Goal: Information Seeking & Learning: Learn about a topic

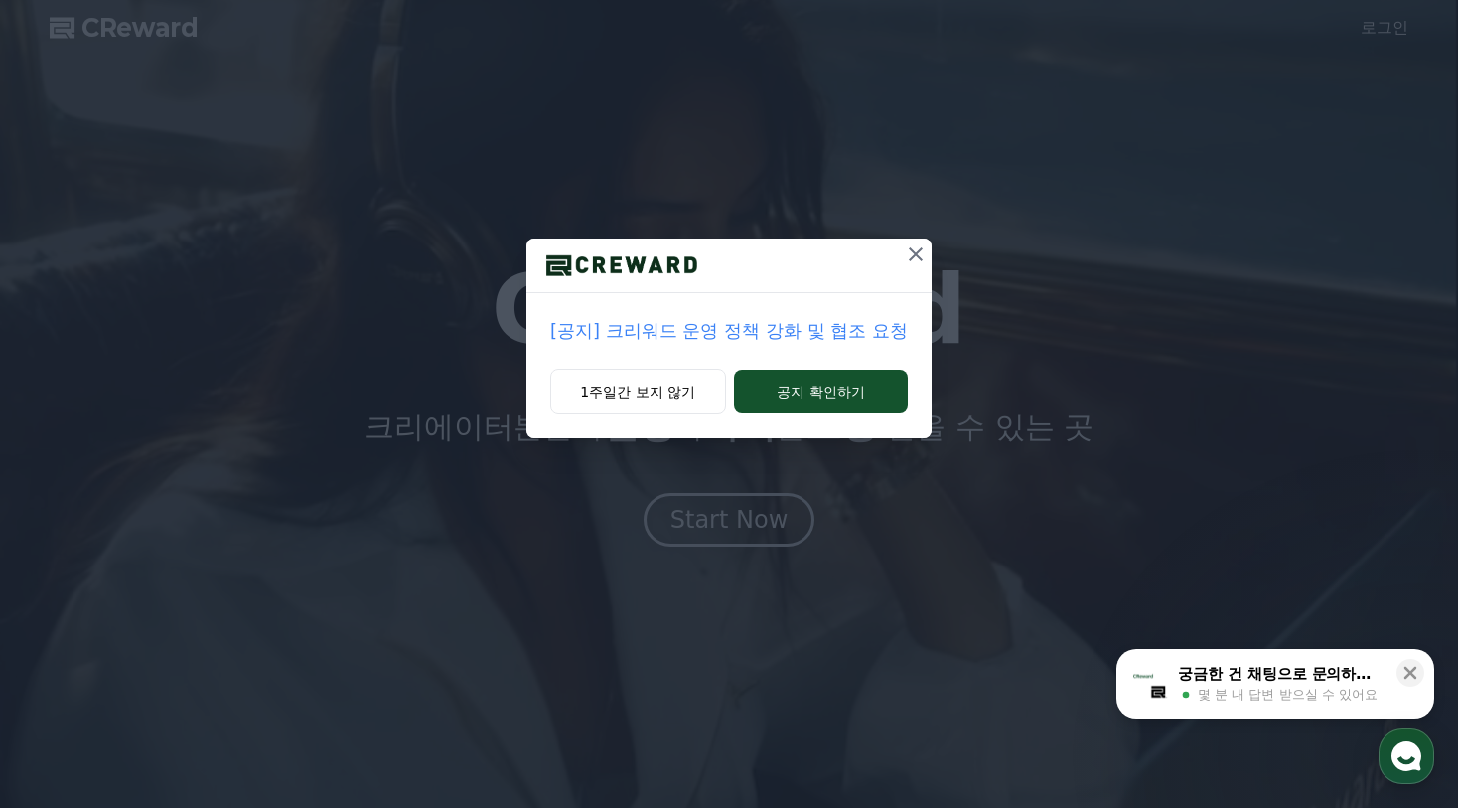
click at [722, 331] on p "[공지] 크리워드 운영 정책 강화 및 협조 요청" at bounding box center [729, 331] width 358 height 28
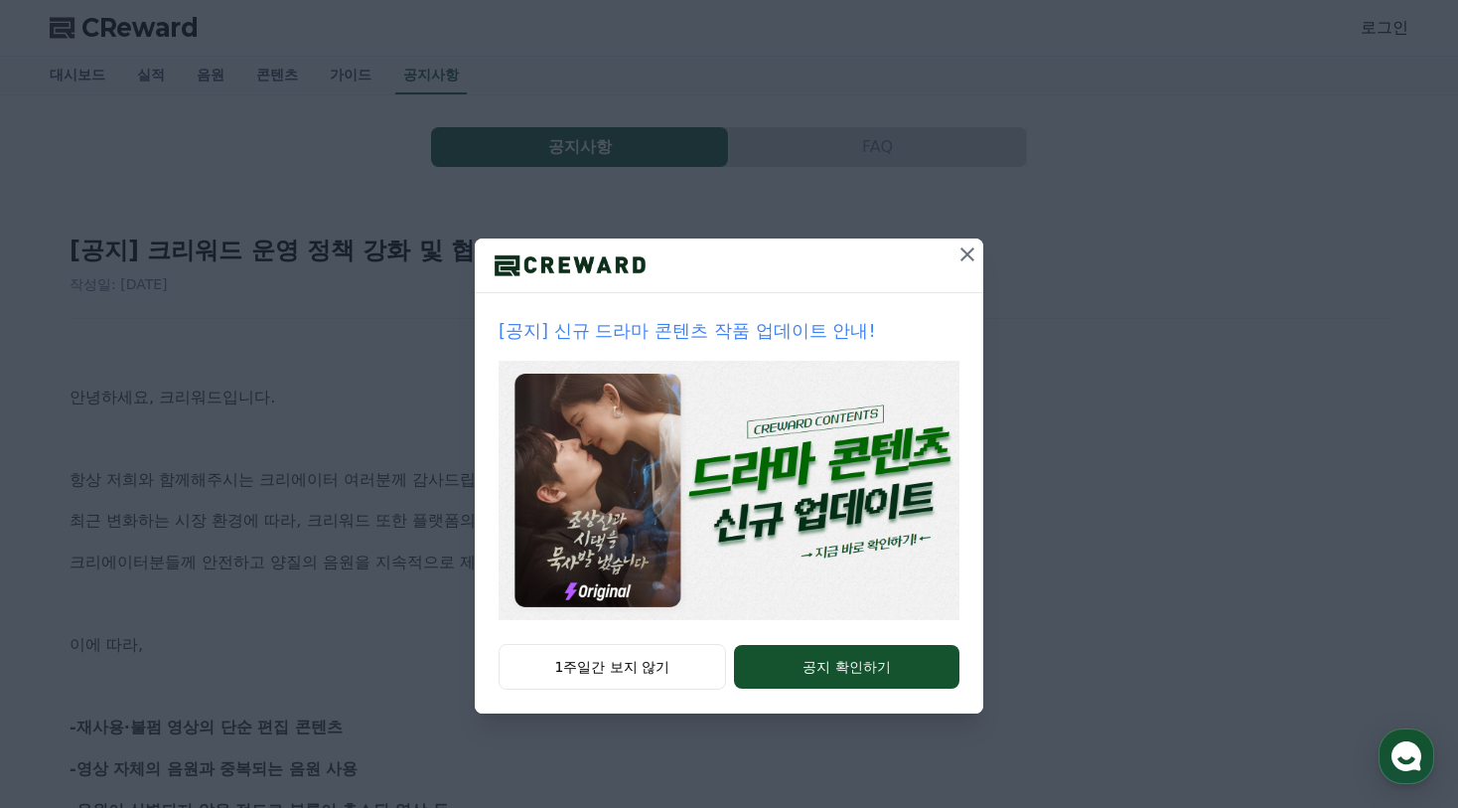
click at [962, 259] on icon at bounding box center [967, 254] width 14 height 14
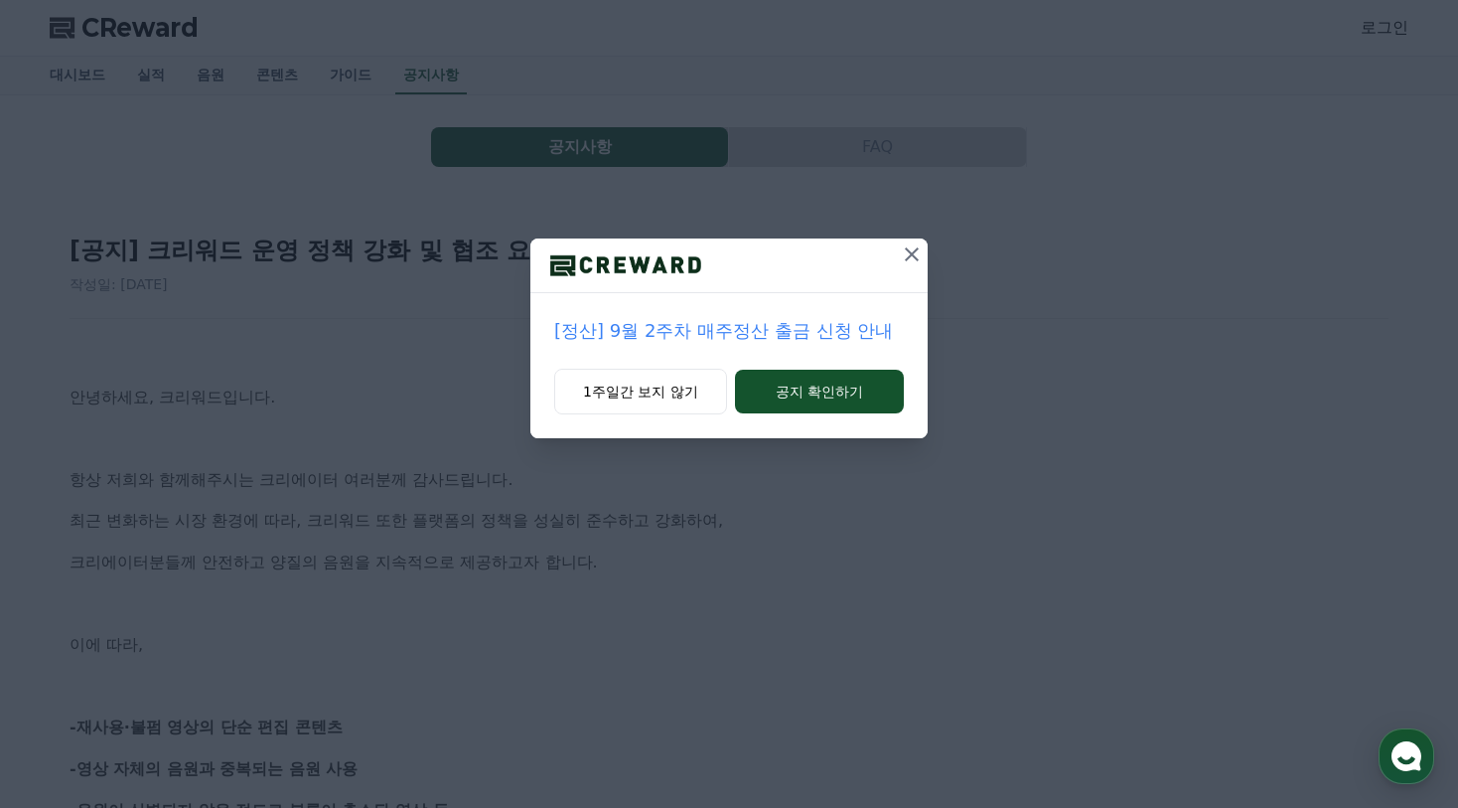
click at [906, 254] on icon at bounding box center [912, 254] width 24 height 24
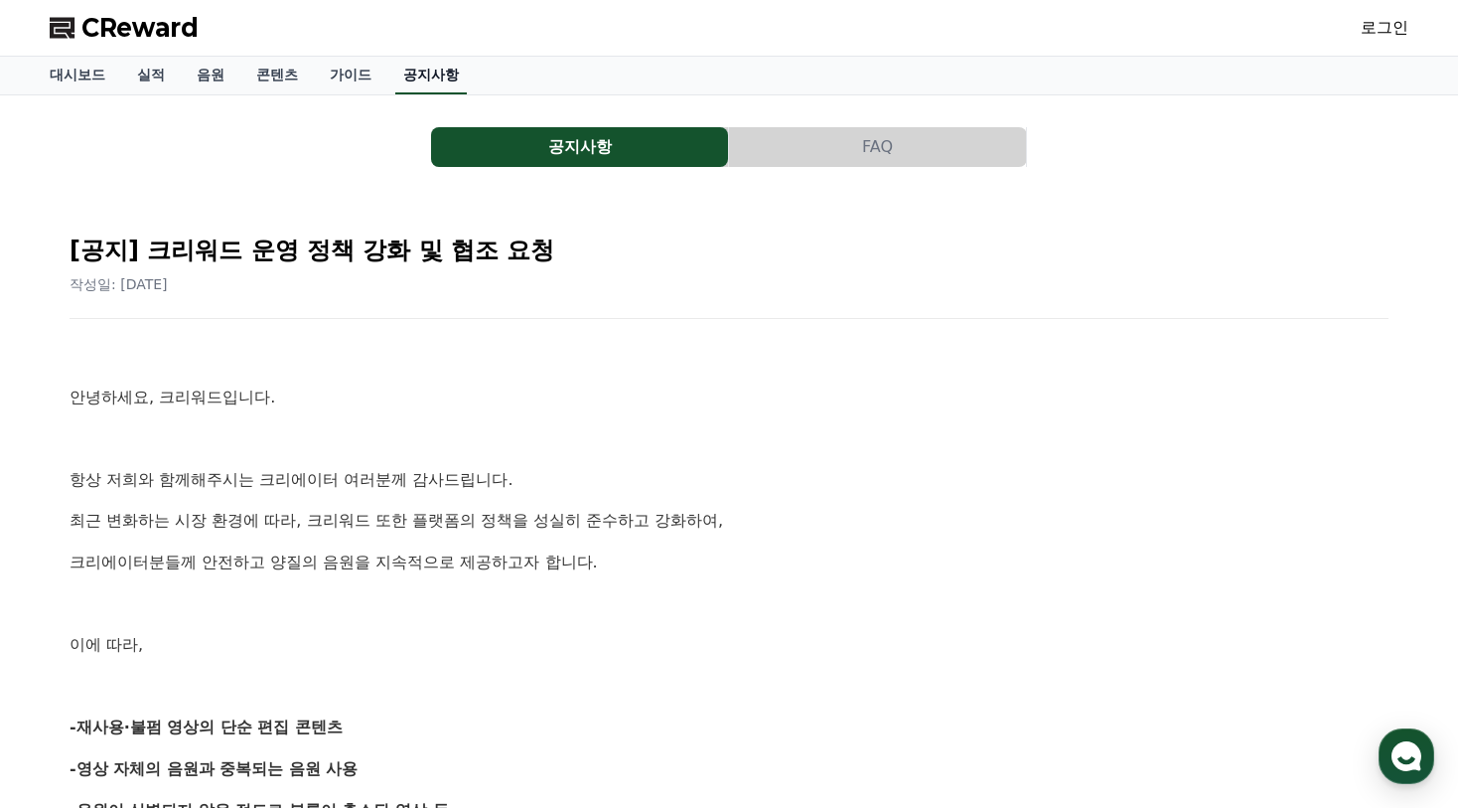
click at [439, 72] on link "공지사항" at bounding box center [431, 76] width 72 height 38
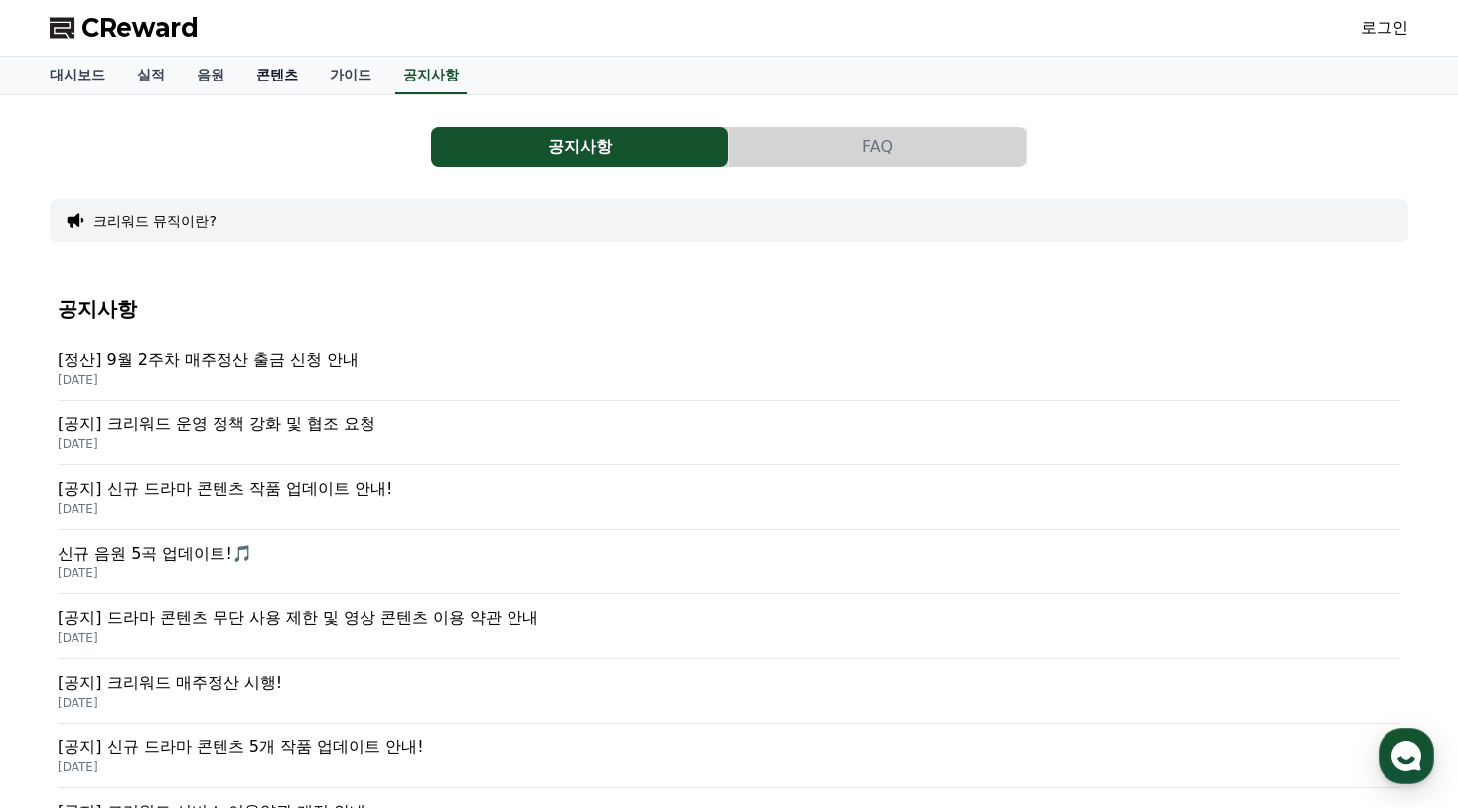
click at [283, 74] on link "콘텐츠" at bounding box center [277, 76] width 74 height 38
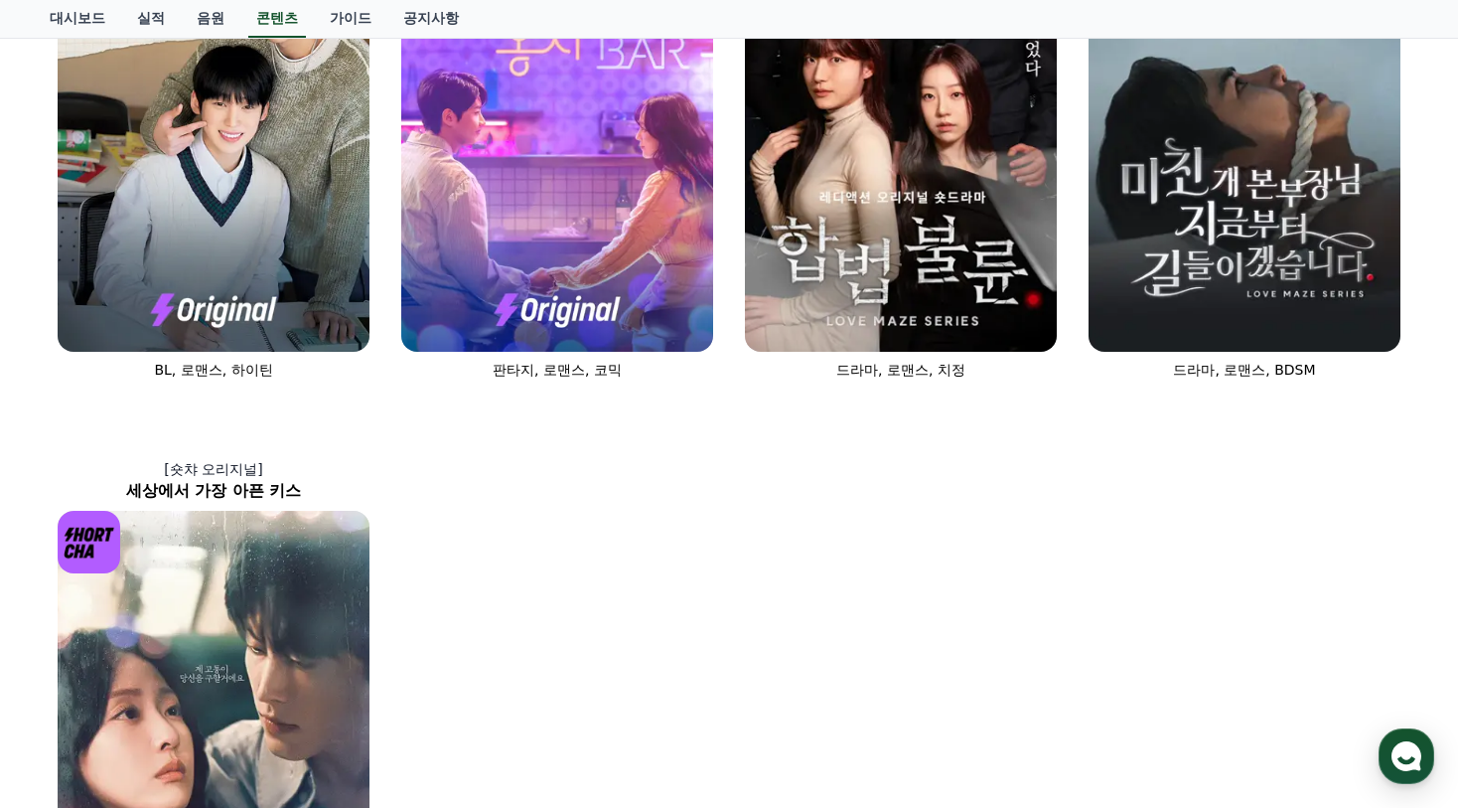
scroll to position [1291, 0]
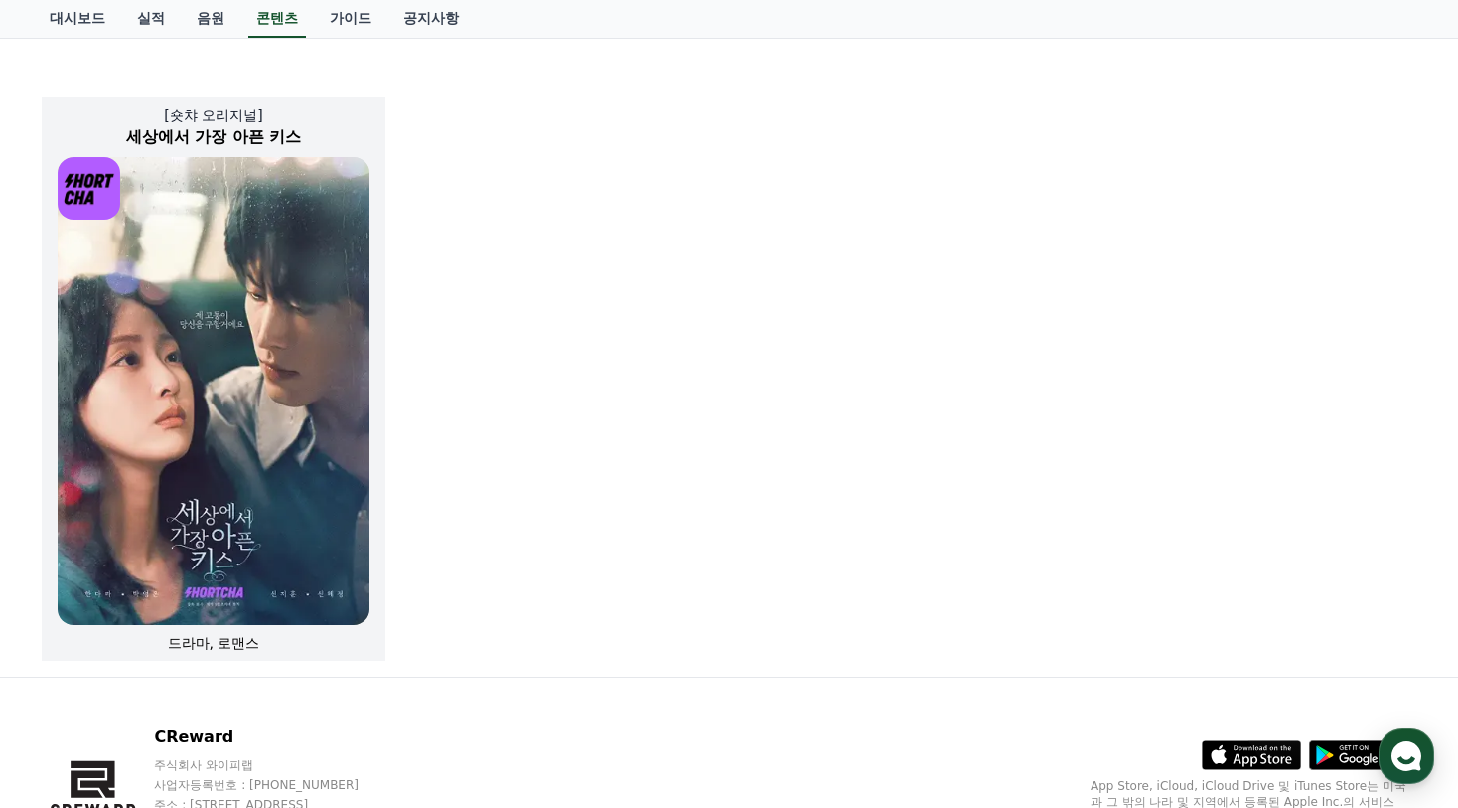
click at [323, 431] on img at bounding box center [214, 391] width 312 height 468
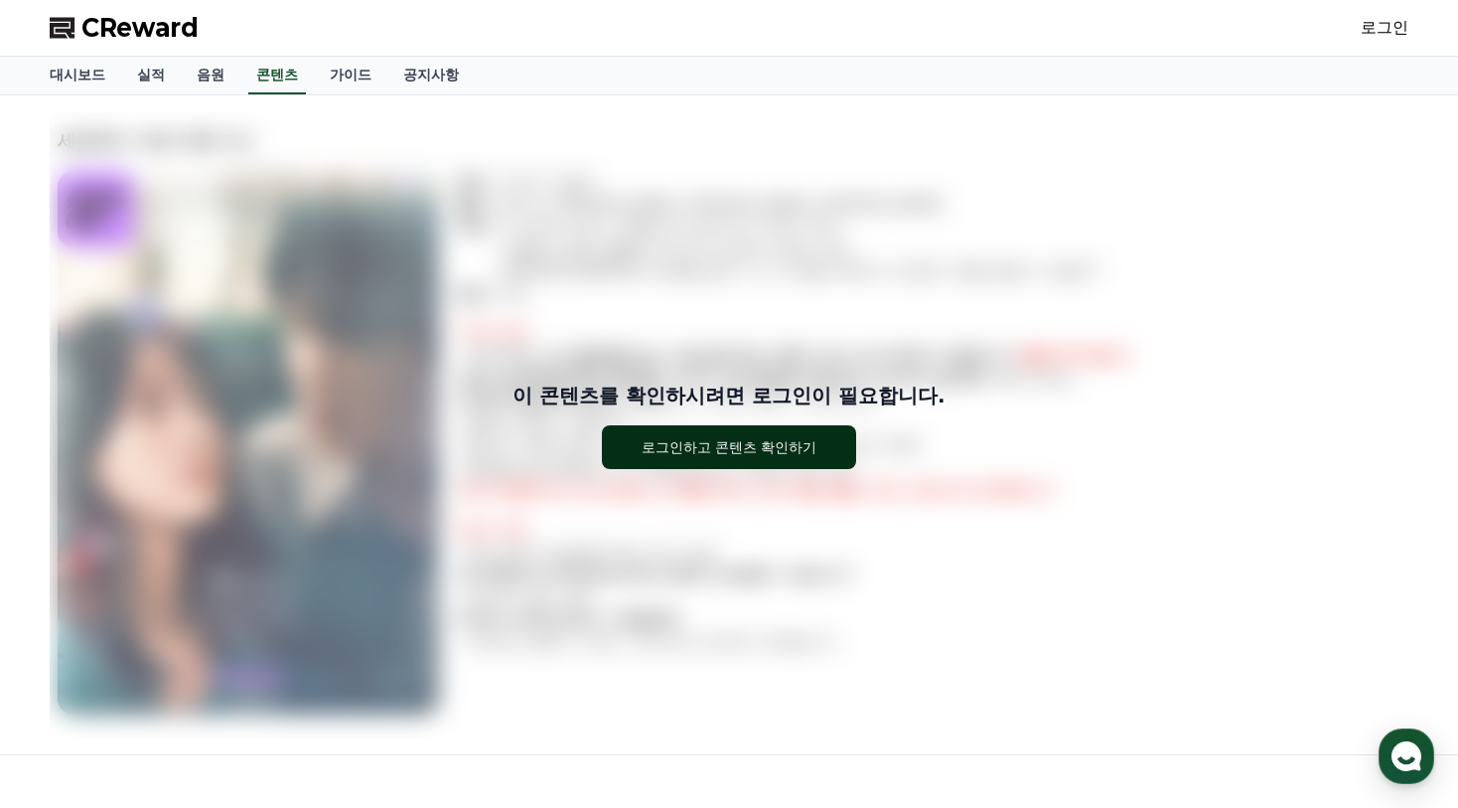
click at [811, 440] on div "로그인하고 콘텐츠 확인하기" at bounding box center [730, 447] width 176 height 20
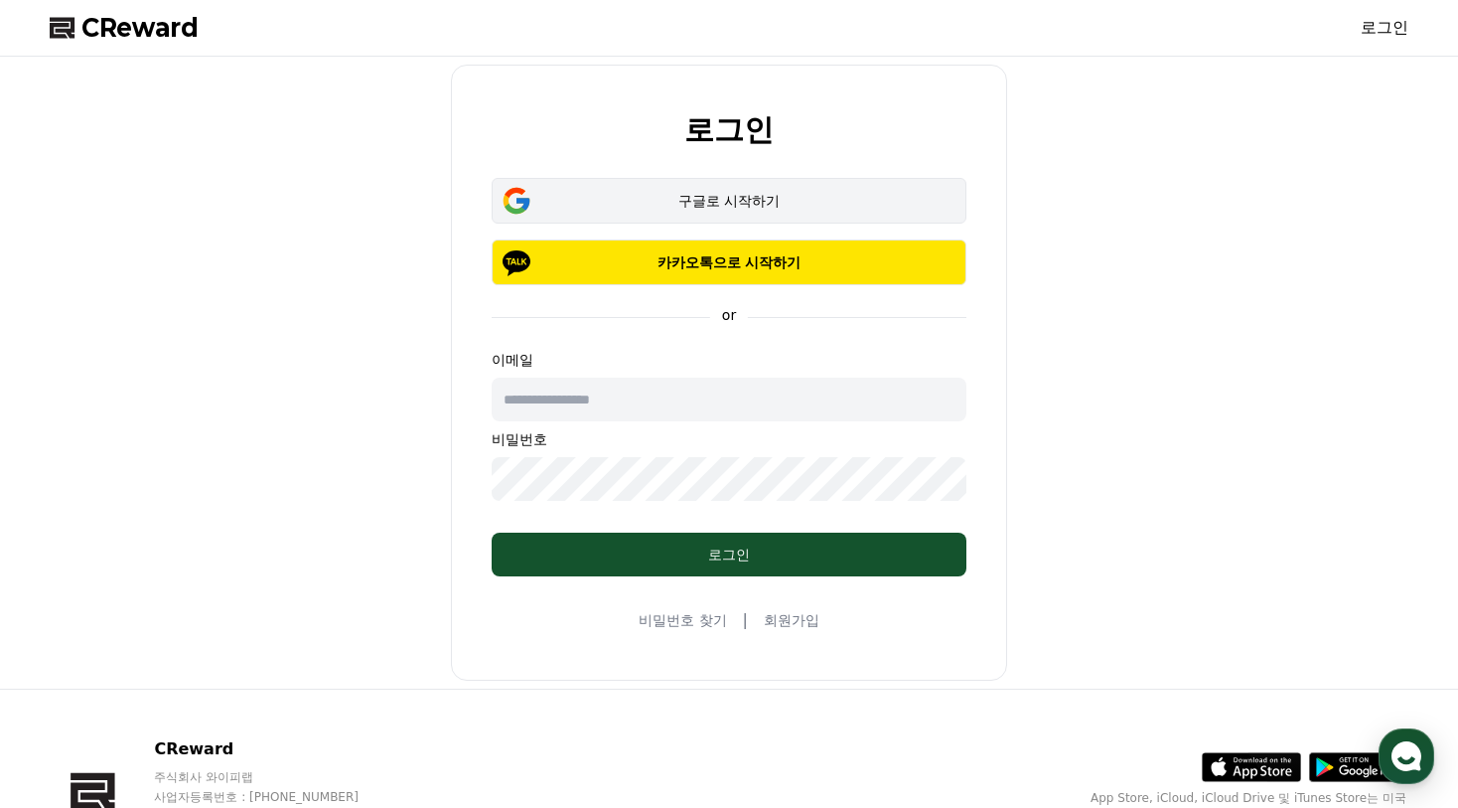
click at [765, 210] on div "구글로 시작하기" at bounding box center [728, 201] width 417 height 20
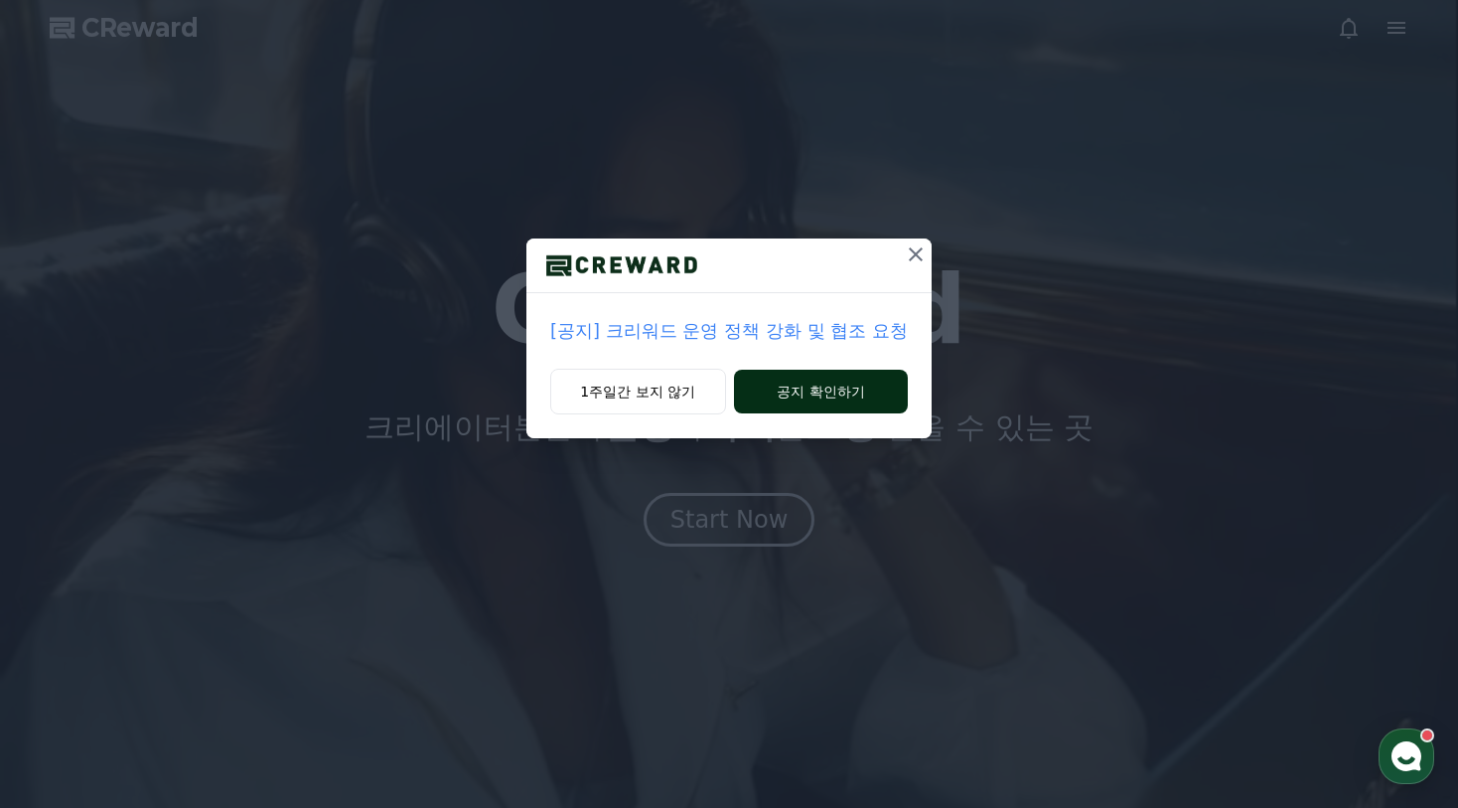
click at [808, 387] on button "공지 확인하기" at bounding box center [821, 391] width 174 height 44
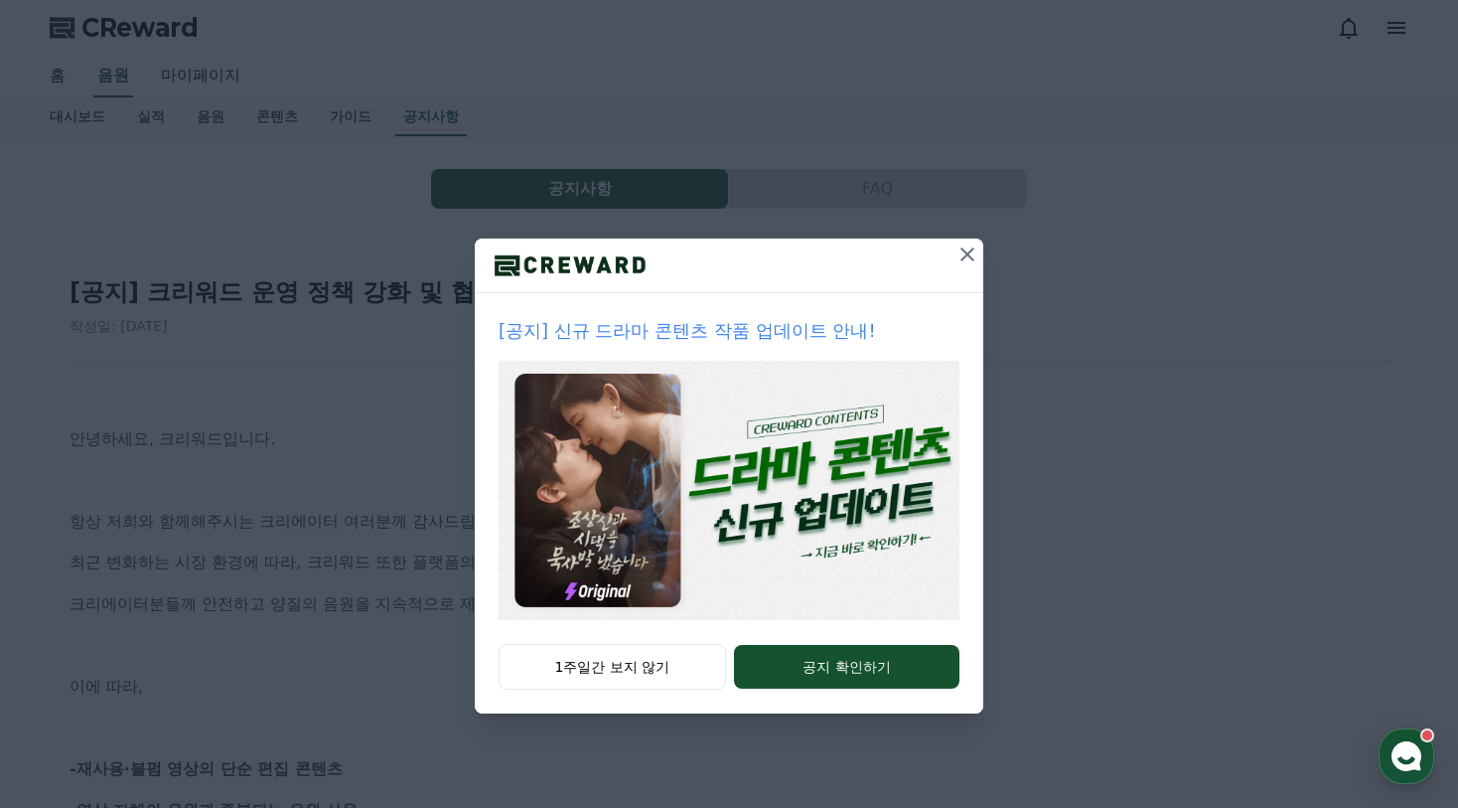
click at [855, 430] on img at bounding box center [729, 490] width 461 height 259
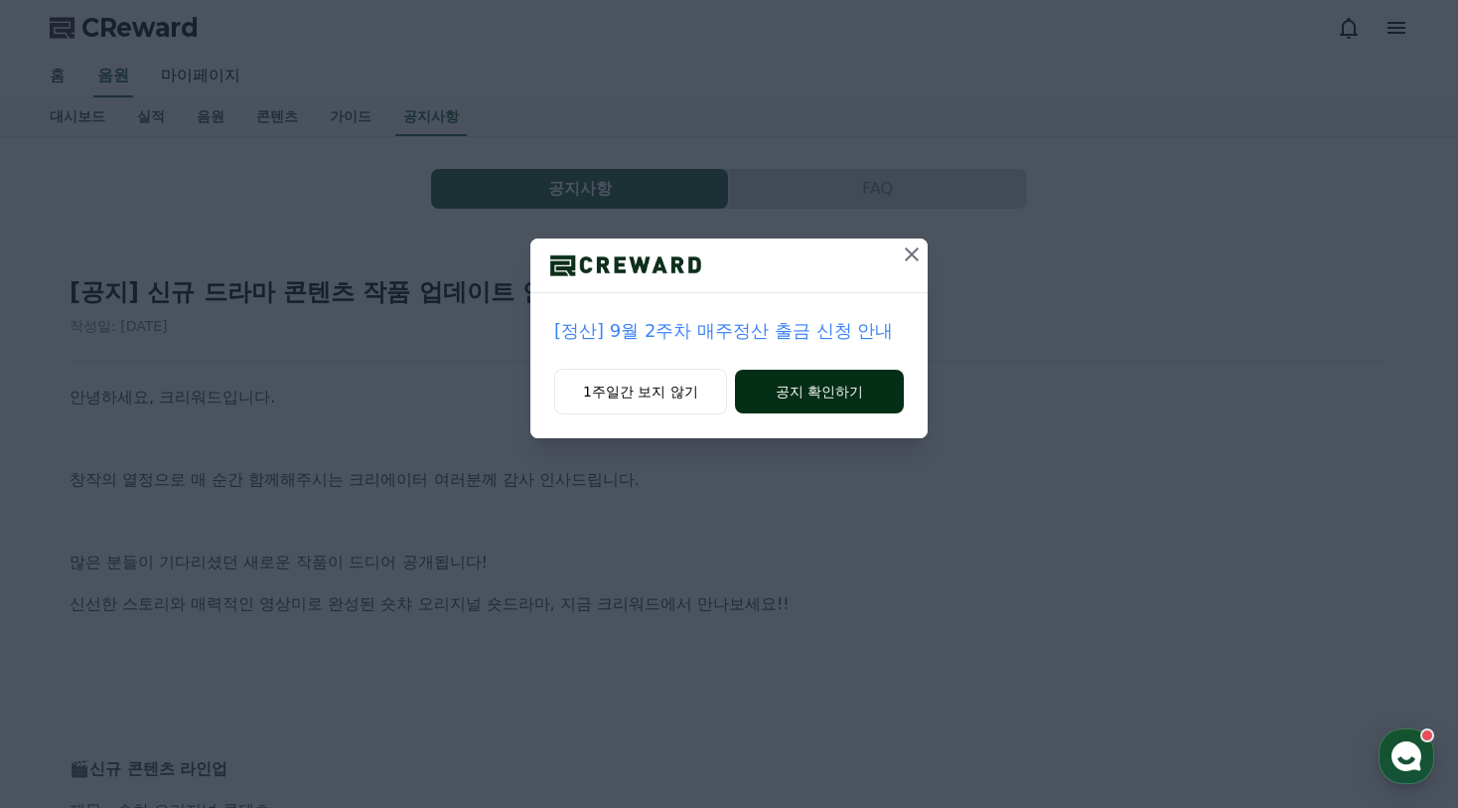
click at [841, 397] on button "공지 확인하기" at bounding box center [819, 391] width 169 height 44
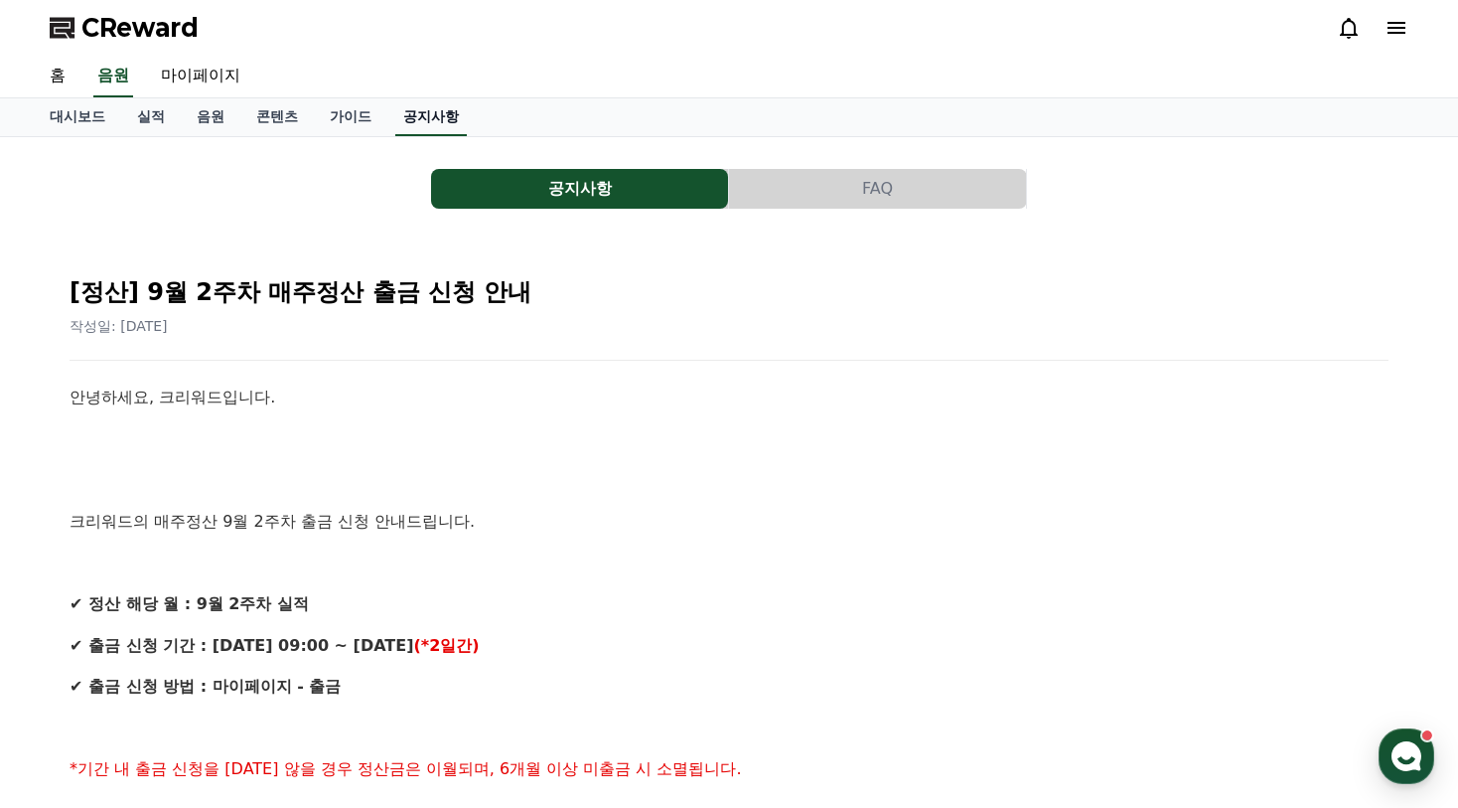
click at [436, 130] on link "공지사항" at bounding box center [431, 117] width 72 height 38
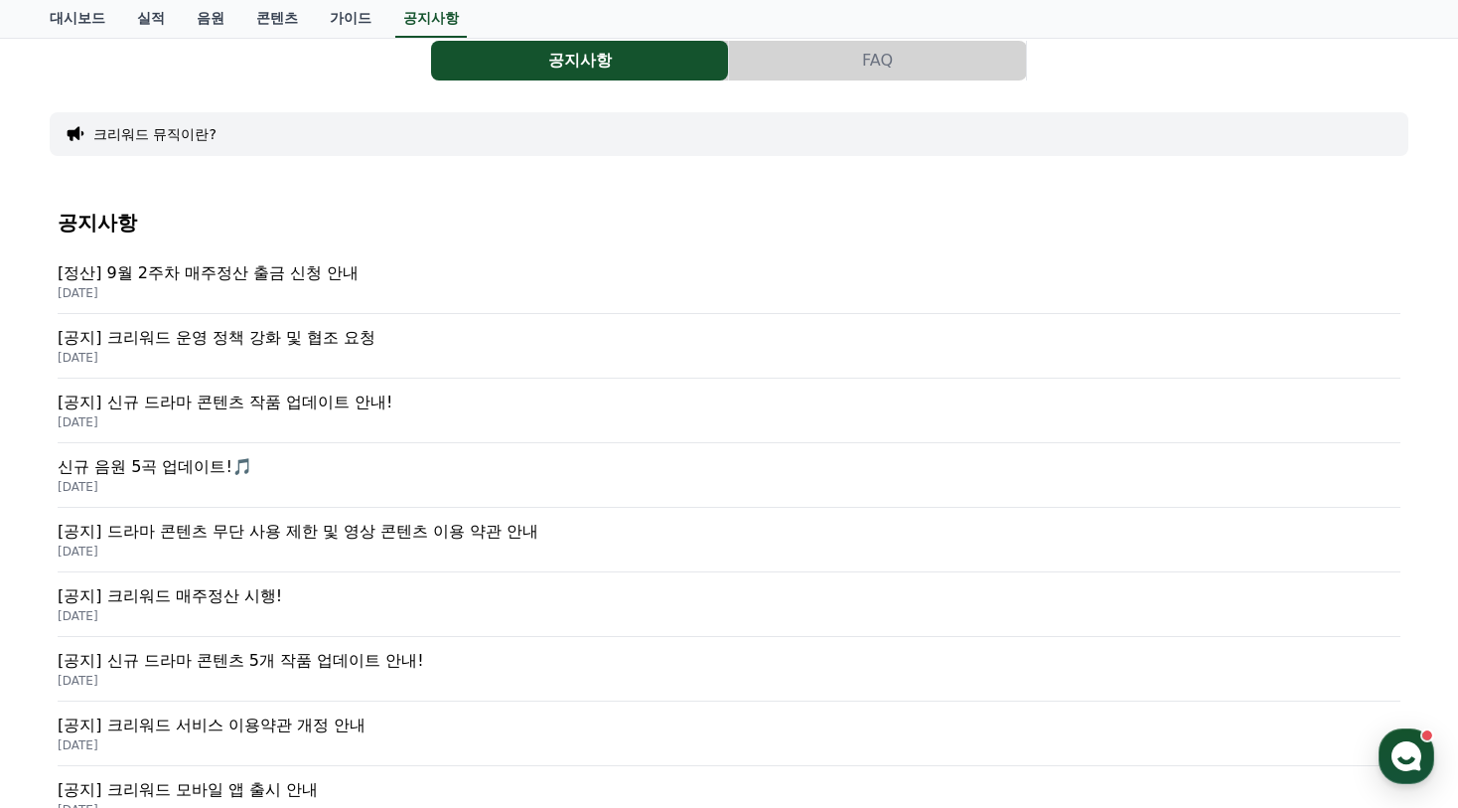
scroll to position [298, 0]
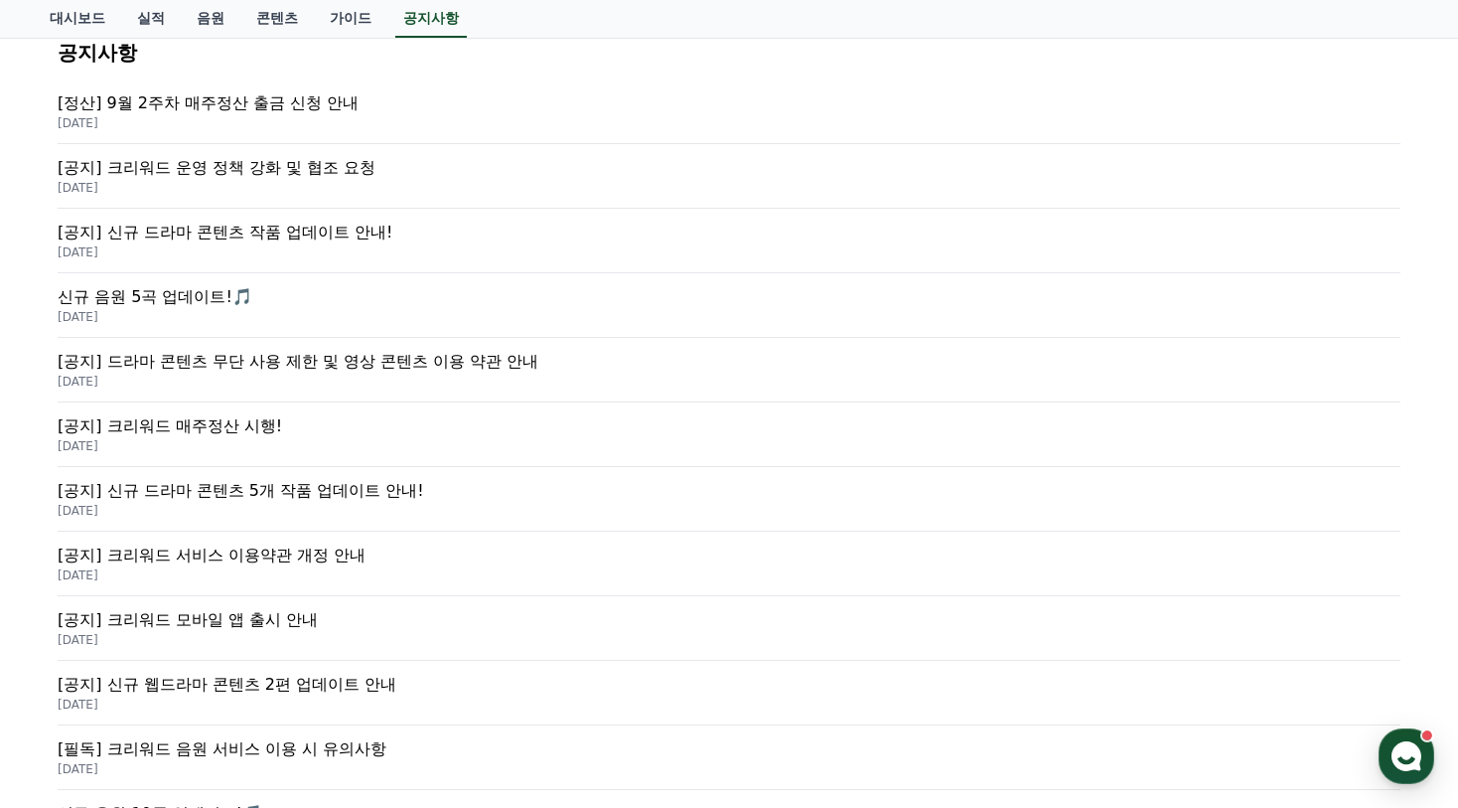
click at [390, 361] on p "[공지] 드라마 콘텐츠 무단 사용 제한 및 영상 콘텐츠 이용 약관 안내" at bounding box center [729, 362] width 1343 height 24
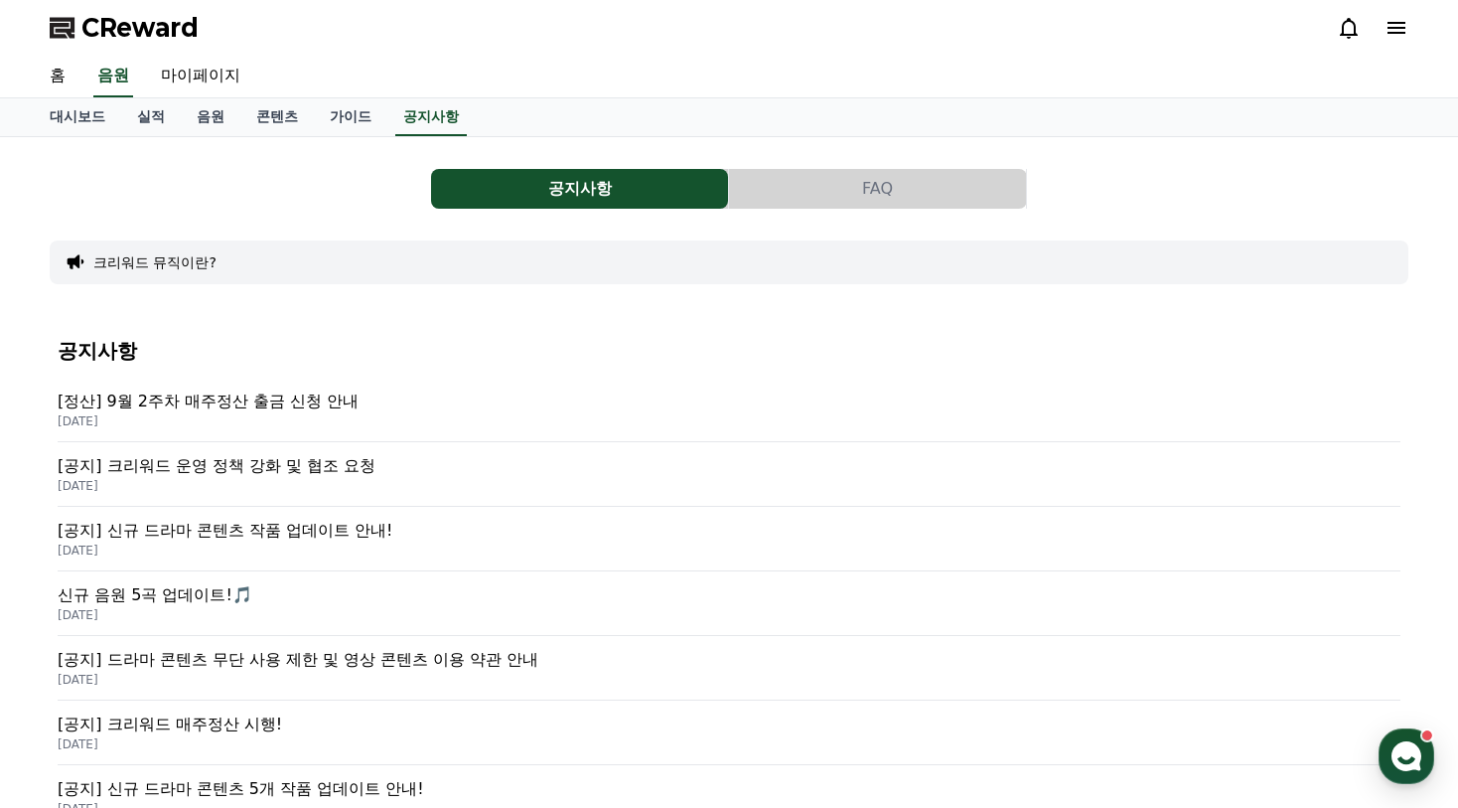
click at [278, 461] on p "[공지] 크리워드 운영 정책 강화 및 협조 요청" at bounding box center [729, 466] width 1343 height 24
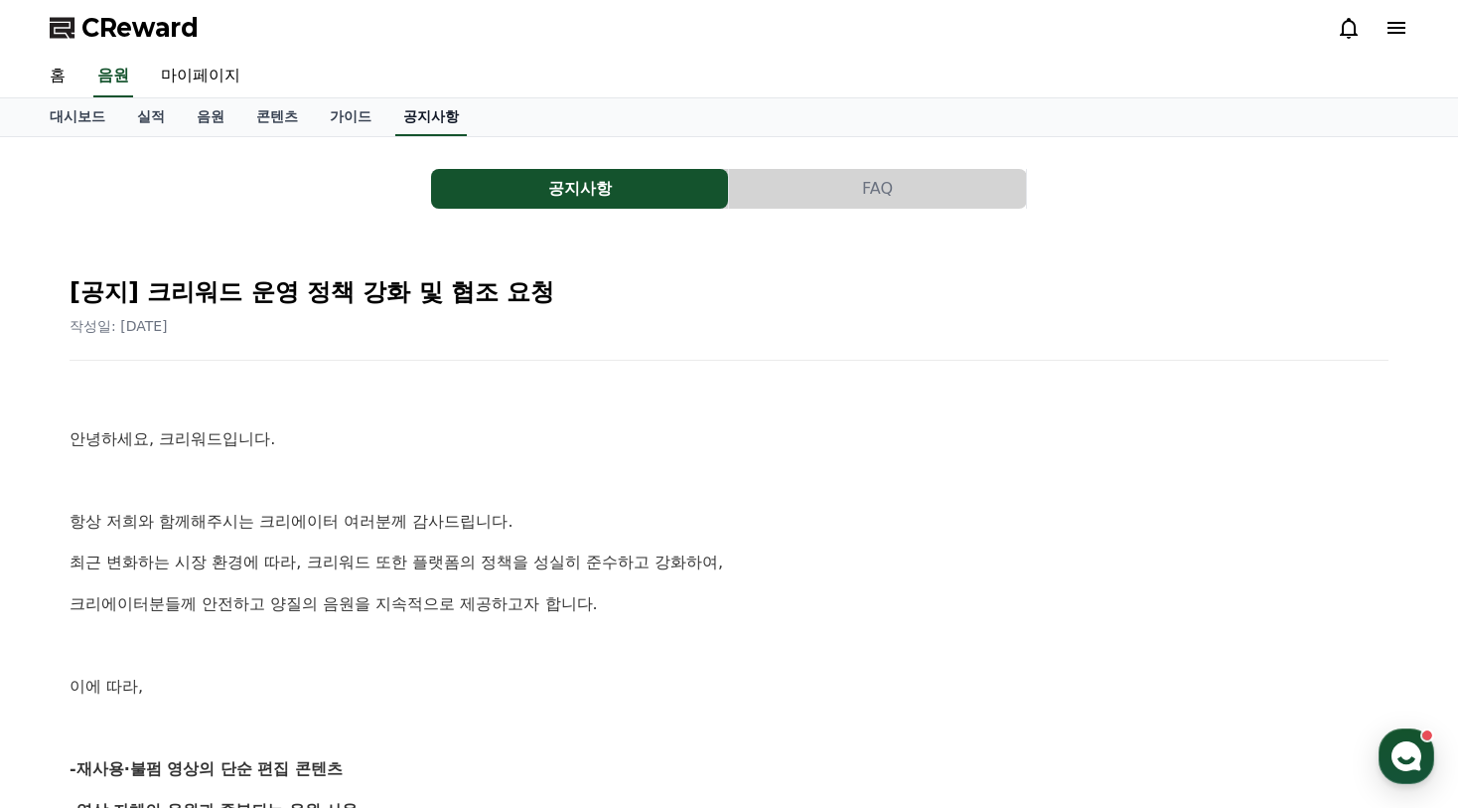
click at [443, 121] on link "공지사항" at bounding box center [431, 117] width 72 height 38
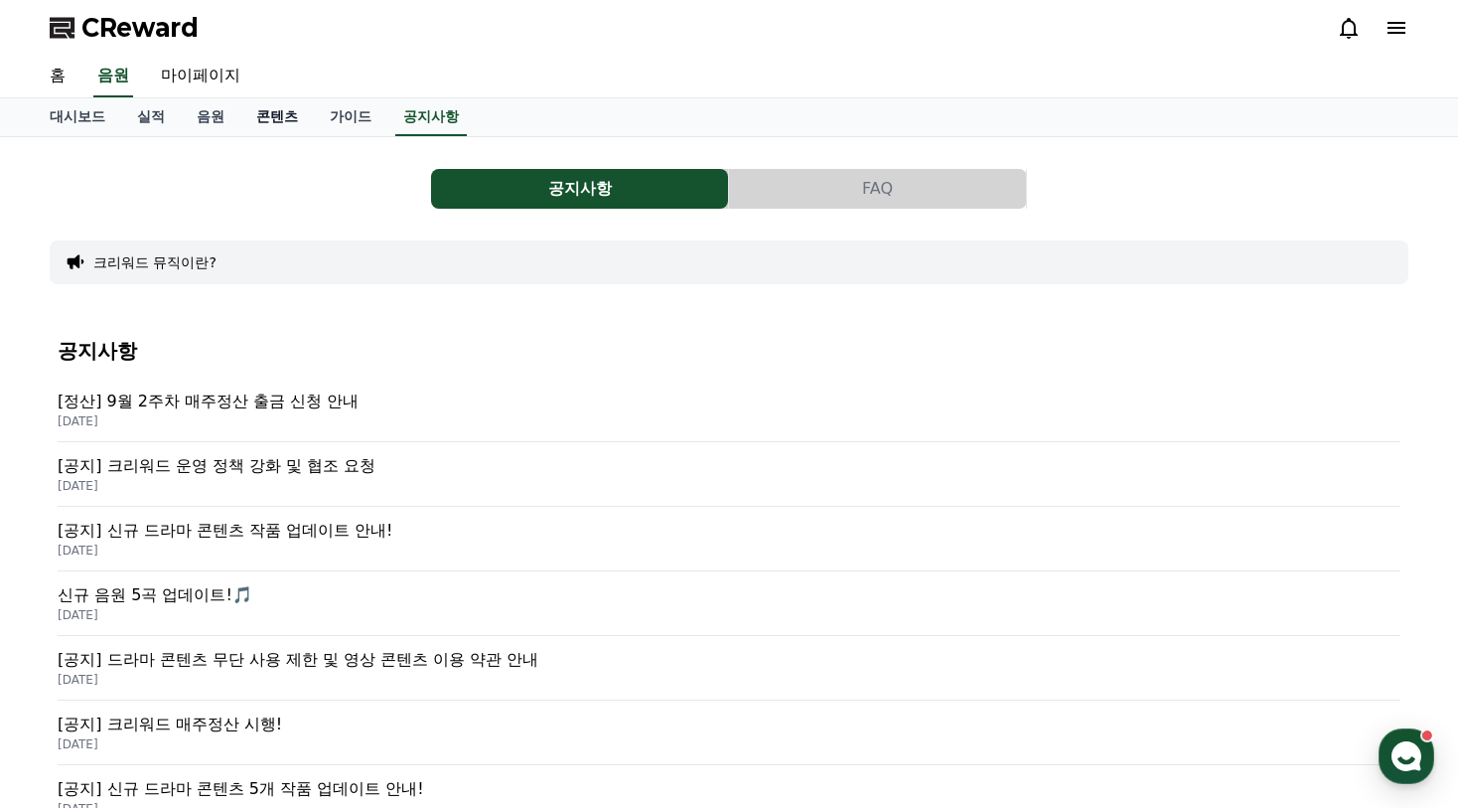
click at [290, 117] on link "콘텐츠" at bounding box center [277, 117] width 74 height 38
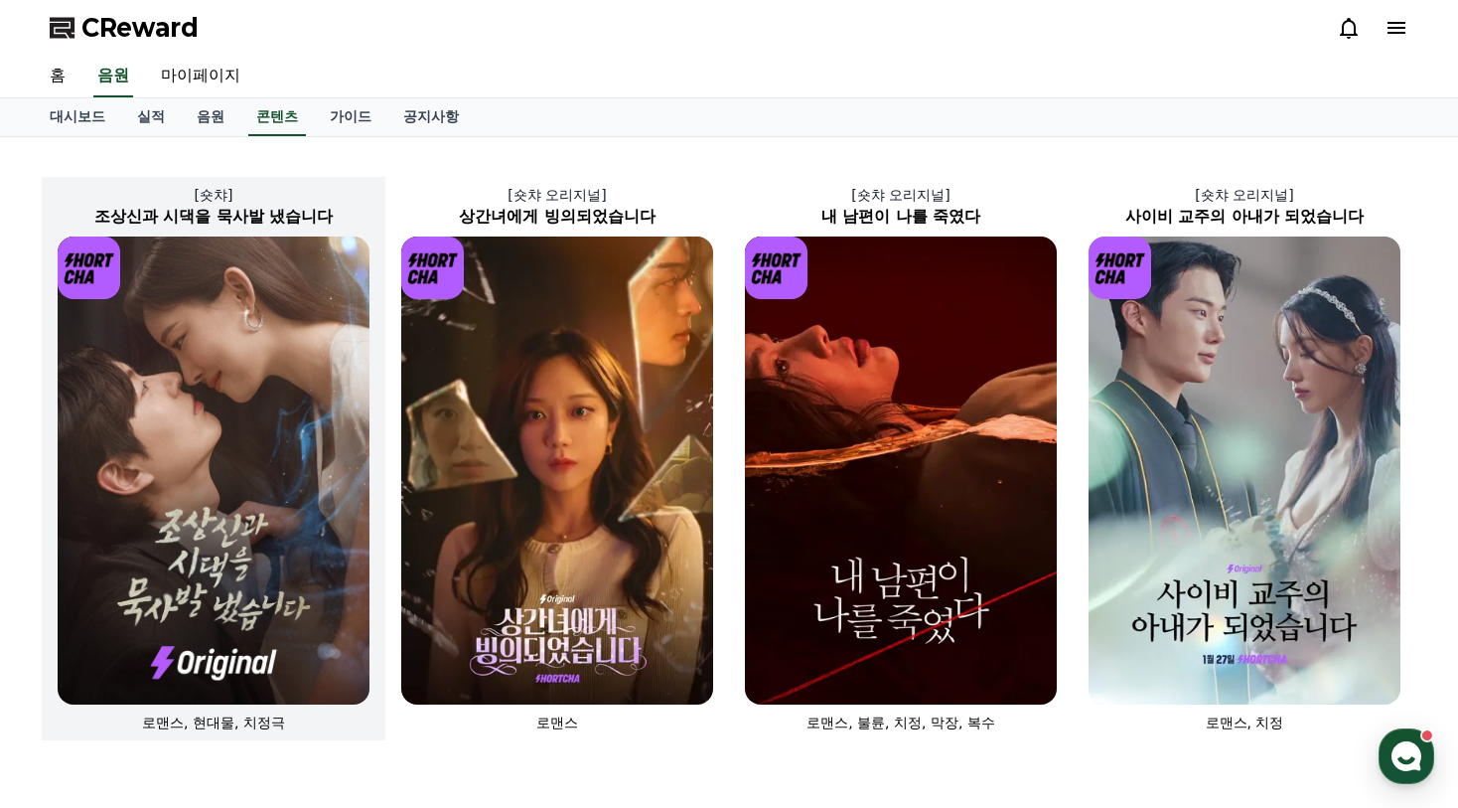
click at [302, 407] on img at bounding box center [214, 470] width 312 height 468
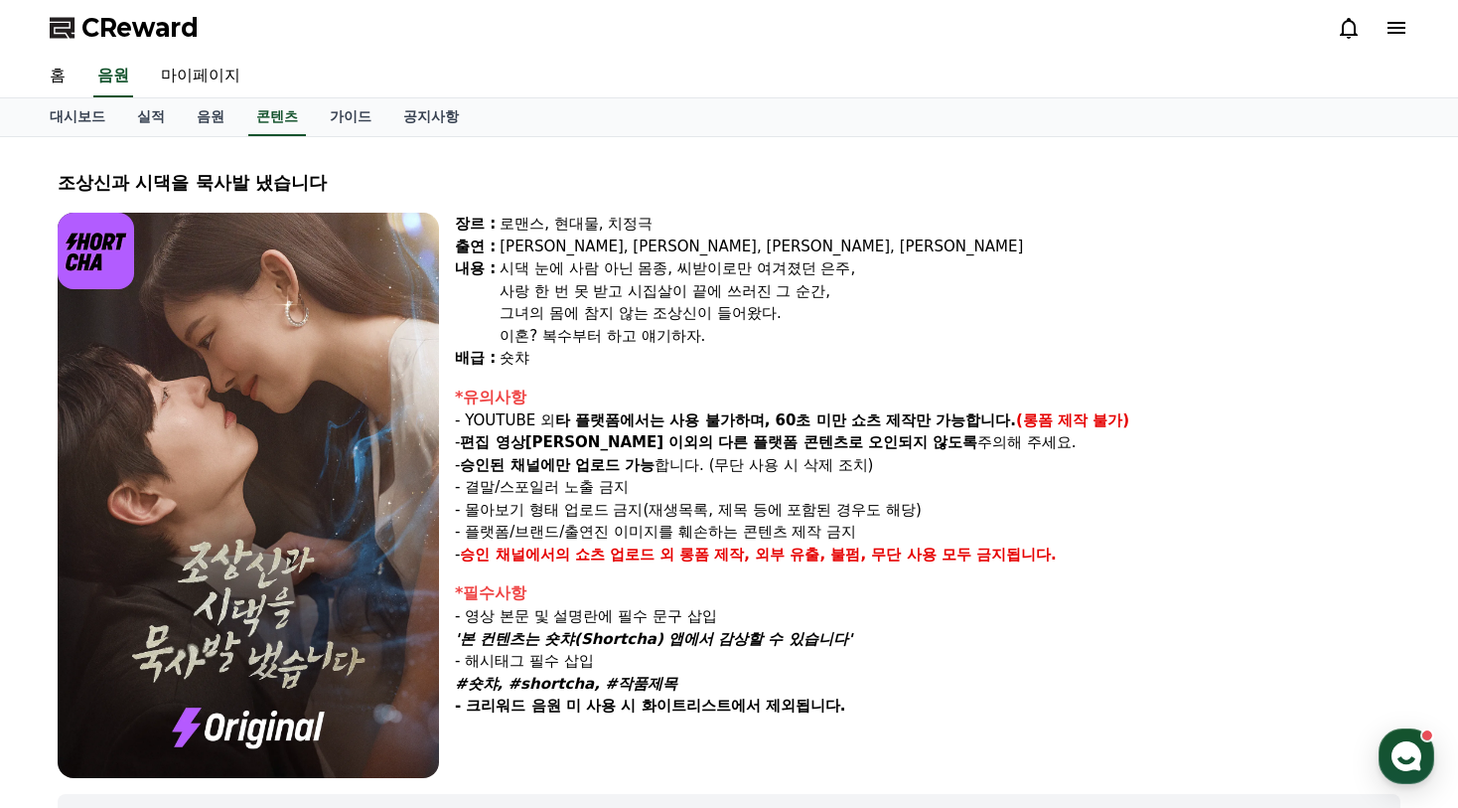
drag, startPoint x: 569, startPoint y: 222, endPoint x: 1128, endPoint y: 448, distance: 603.0
click at [1128, 448] on div "장르 : 로맨스, 현대물, 치정극 출연 : 최윤정, 정시현, 신영찬, 송경아 내용 : 시댁 눈에 사람 아닌 몸종, 씨받이로만 여겨졌던 은주, …" at bounding box center [928, 495] width 946 height 565
click at [1238, 472] on p "- 승인된 채널에만 업로드 가능 합니다. (무단 사용 시 삭제 조치)" at bounding box center [928, 465] width 946 height 23
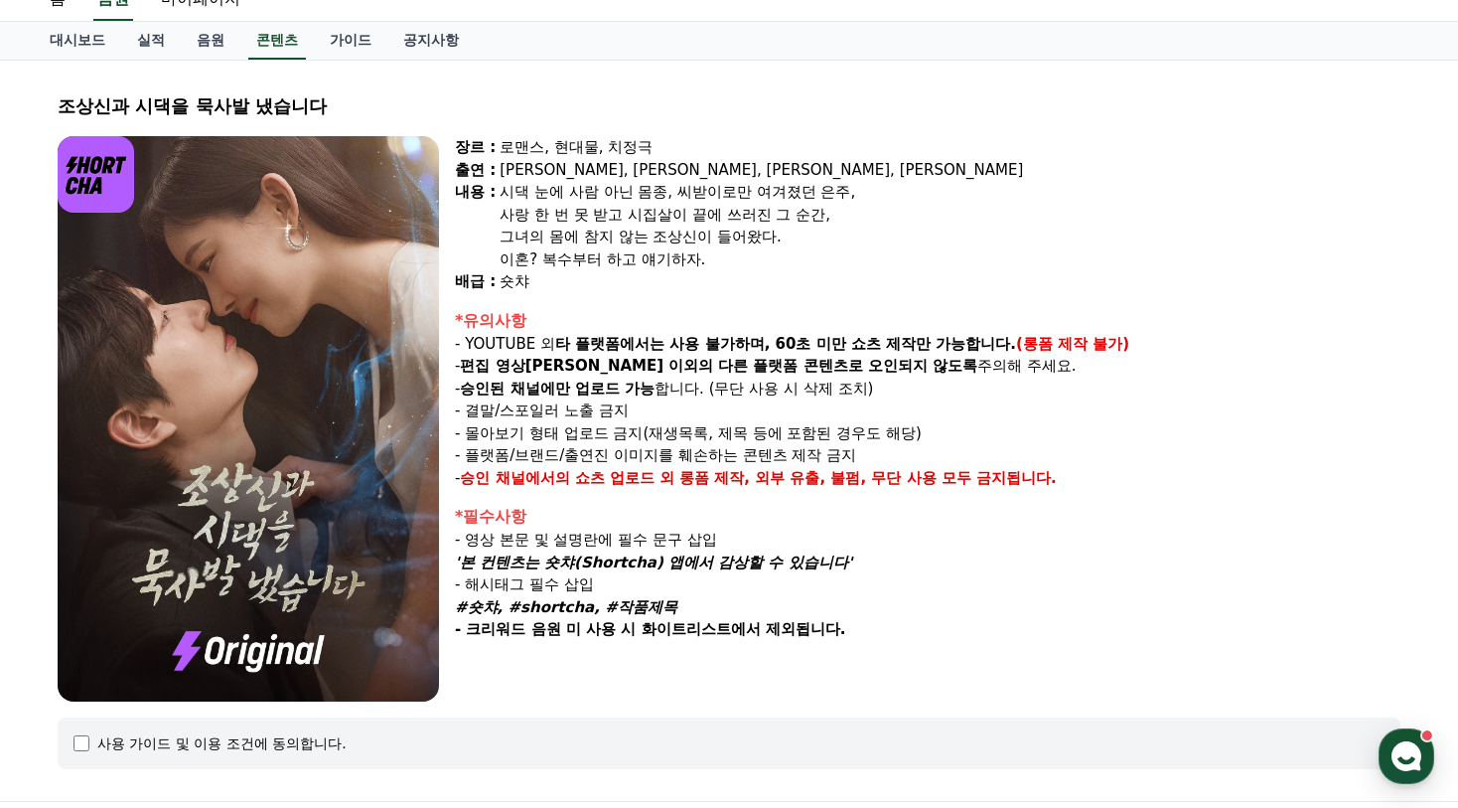
scroll to position [99, 0]
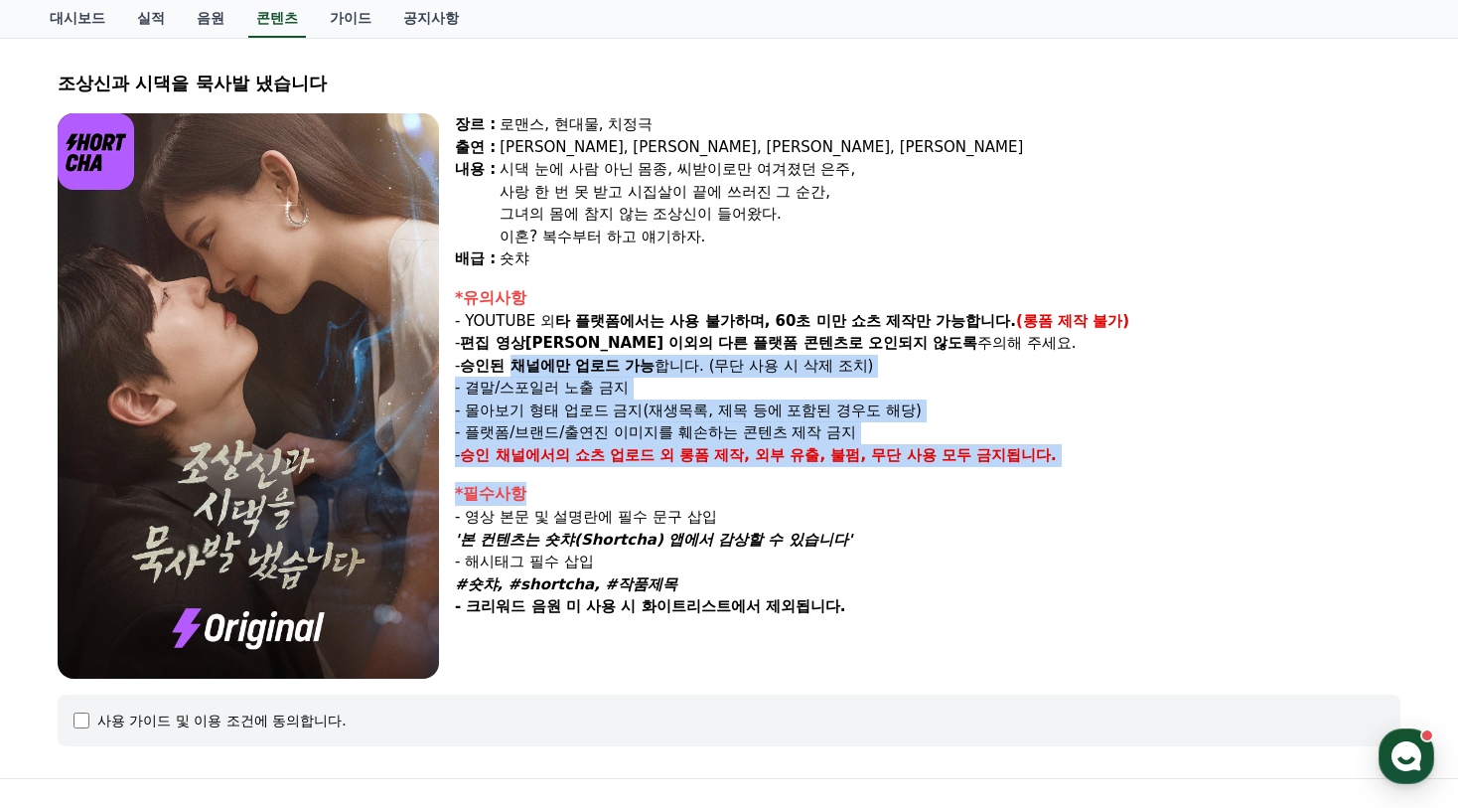
drag, startPoint x: 518, startPoint y: 359, endPoint x: 1174, endPoint y: 499, distance: 670.4
click at [1104, 502] on div "장르 : 로맨스, 현대물, 치정극 출연 : 최윤정, 정시현, 신영찬, 송경아 내용 : 시댁 눈에 사람 아닌 몸종, 씨받이로만 여겨졌던 은주, …" at bounding box center [928, 395] width 946 height 565
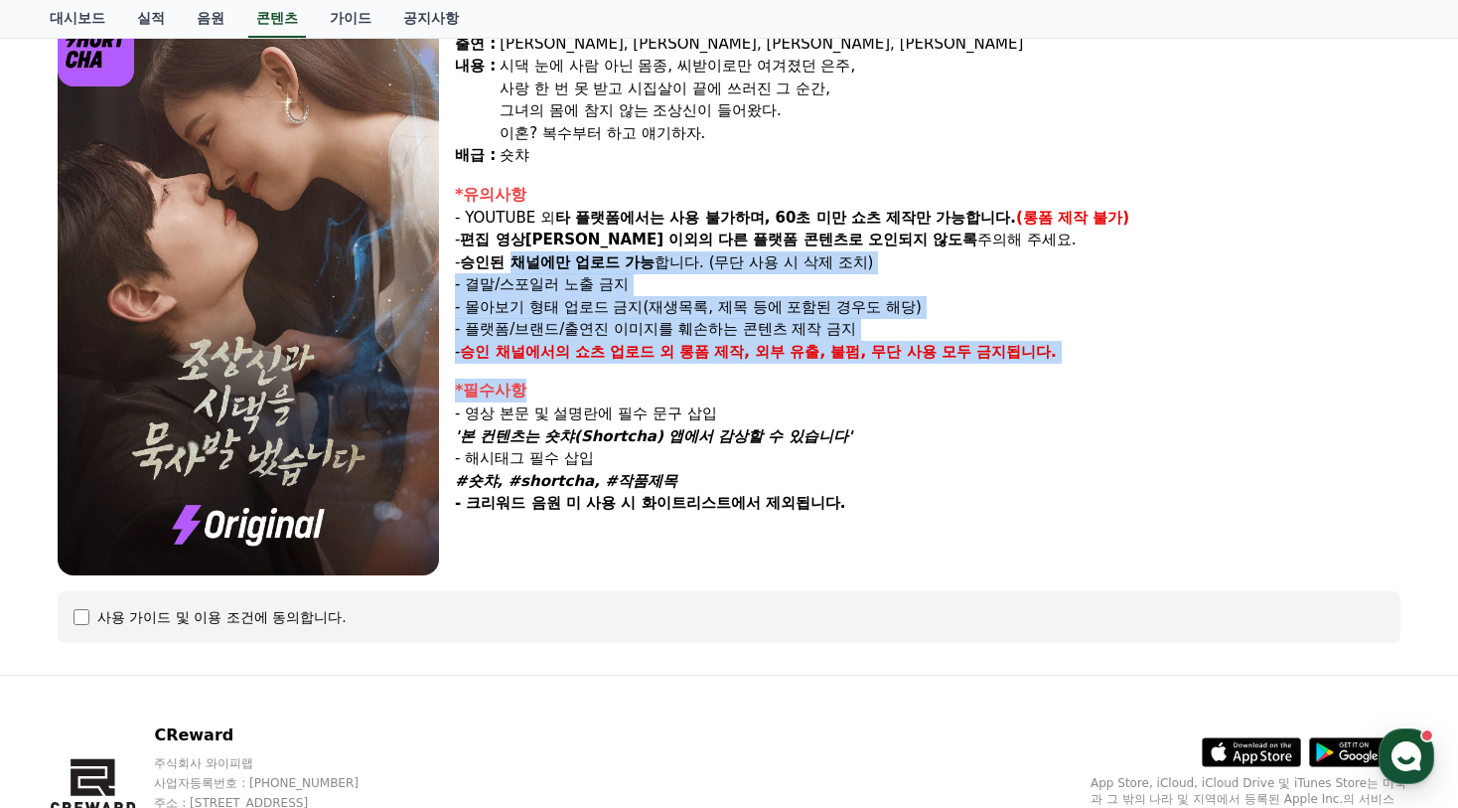
scroll to position [317, 0]
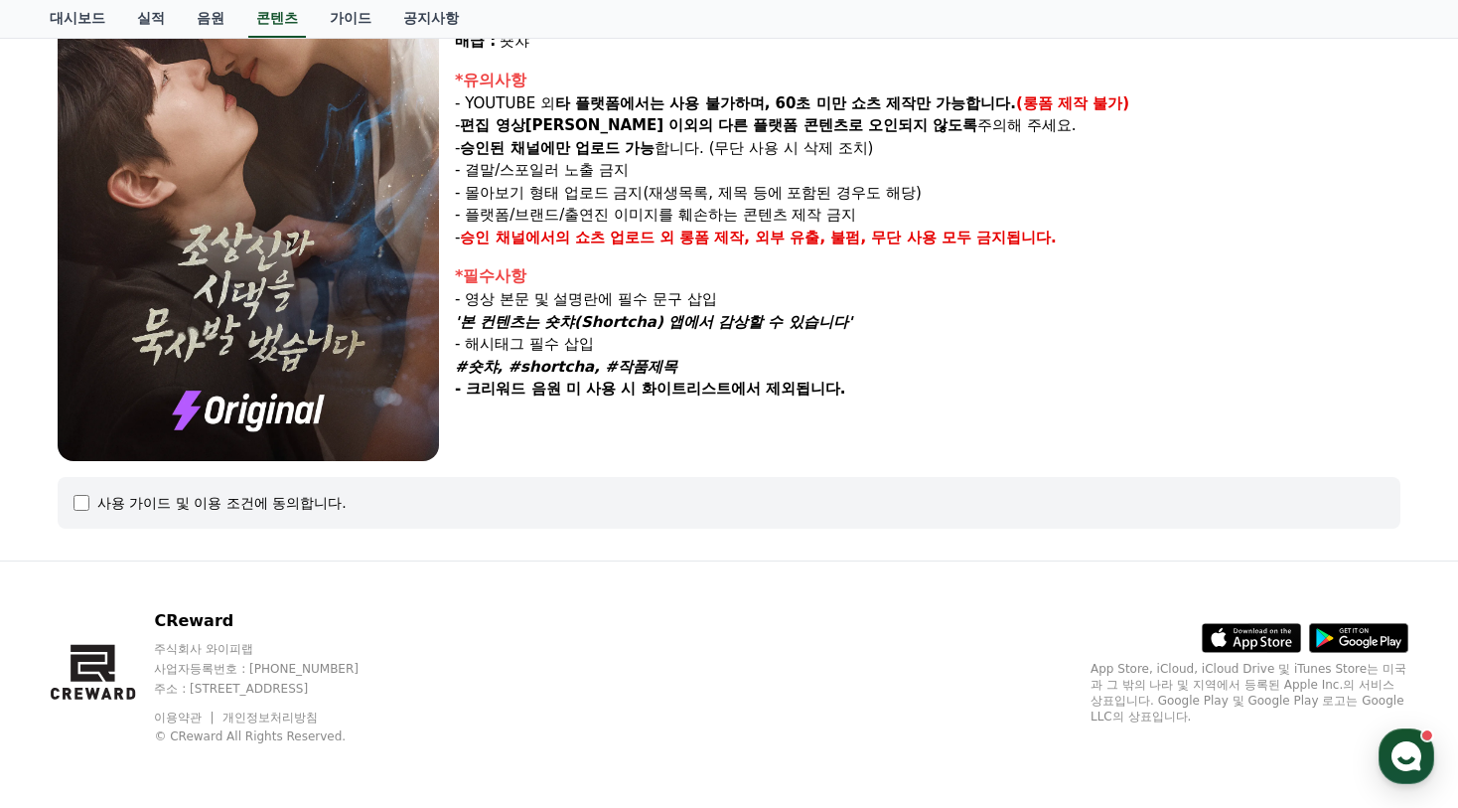
click at [1198, 429] on div "장르 : 로맨스, 현대물, 치정극 출연 : 최윤정, 정시현, 신영찬, 송경아 내용 : 시댁 눈에 사람 아닌 몸종, 씨받이로만 여겨졌던 은주, …" at bounding box center [928, 178] width 946 height 565
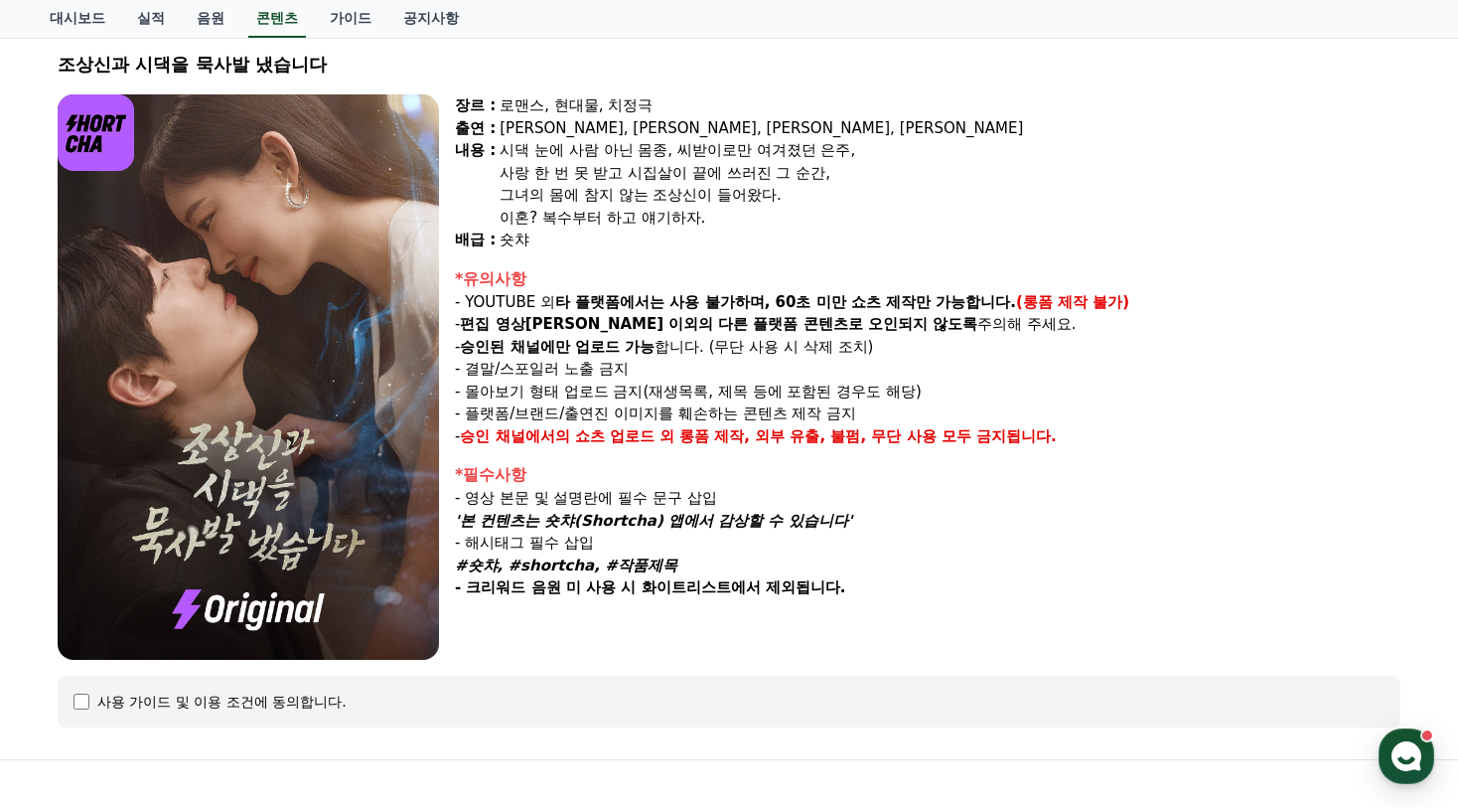
scroll to position [19, 0]
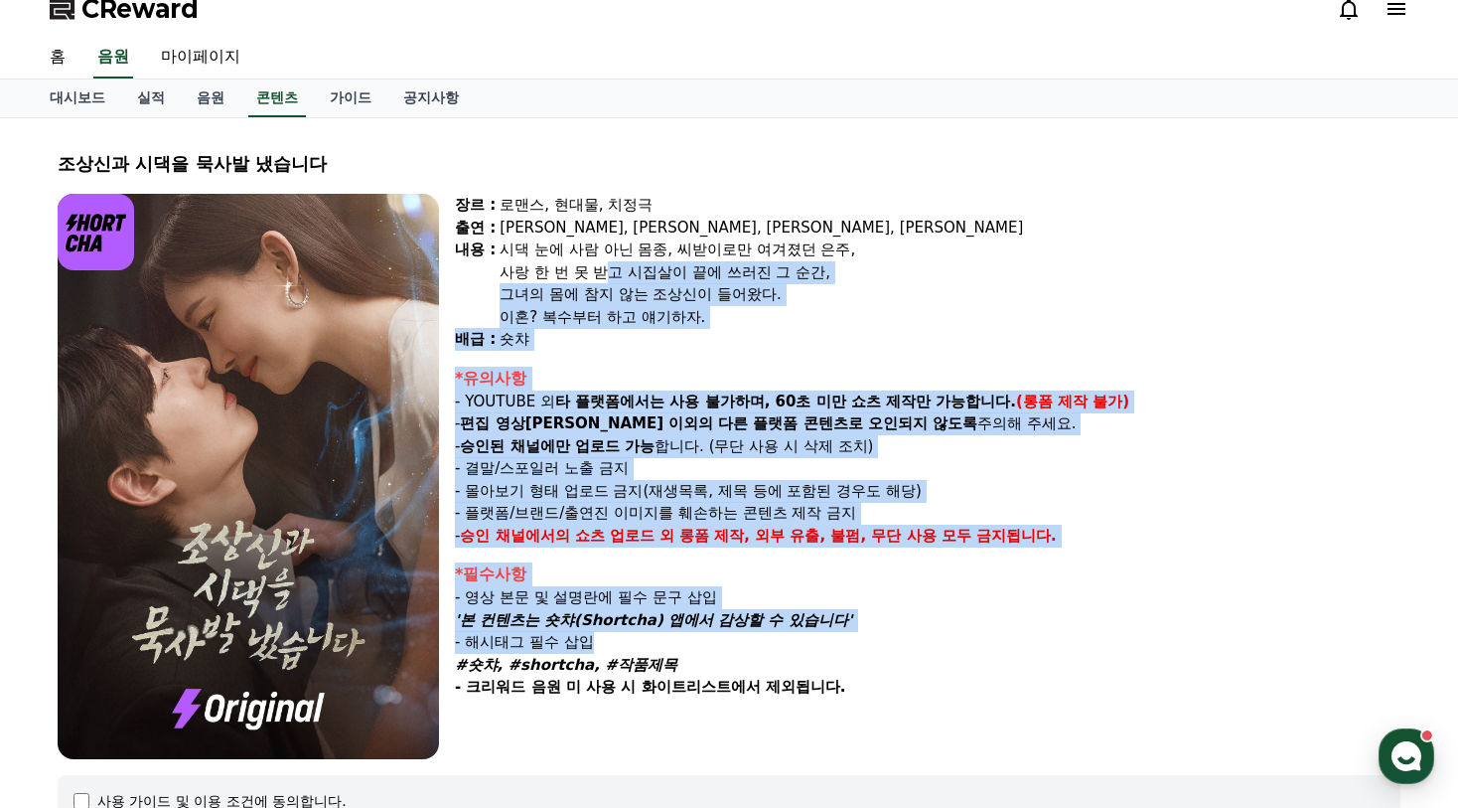
drag, startPoint x: 634, startPoint y: 263, endPoint x: 847, endPoint y: 649, distance: 440.6
click at [790, 652] on div "장르 : 로맨스, 현대물, 치정극 출연 : 최윤정, 정시현, 신영찬, 송경아 내용 : 시댁 눈에 사람 아닌 몸종, 씨받이로만 여겨졌던 은주, …" at bounding box center [928, 476] width 946 height 565
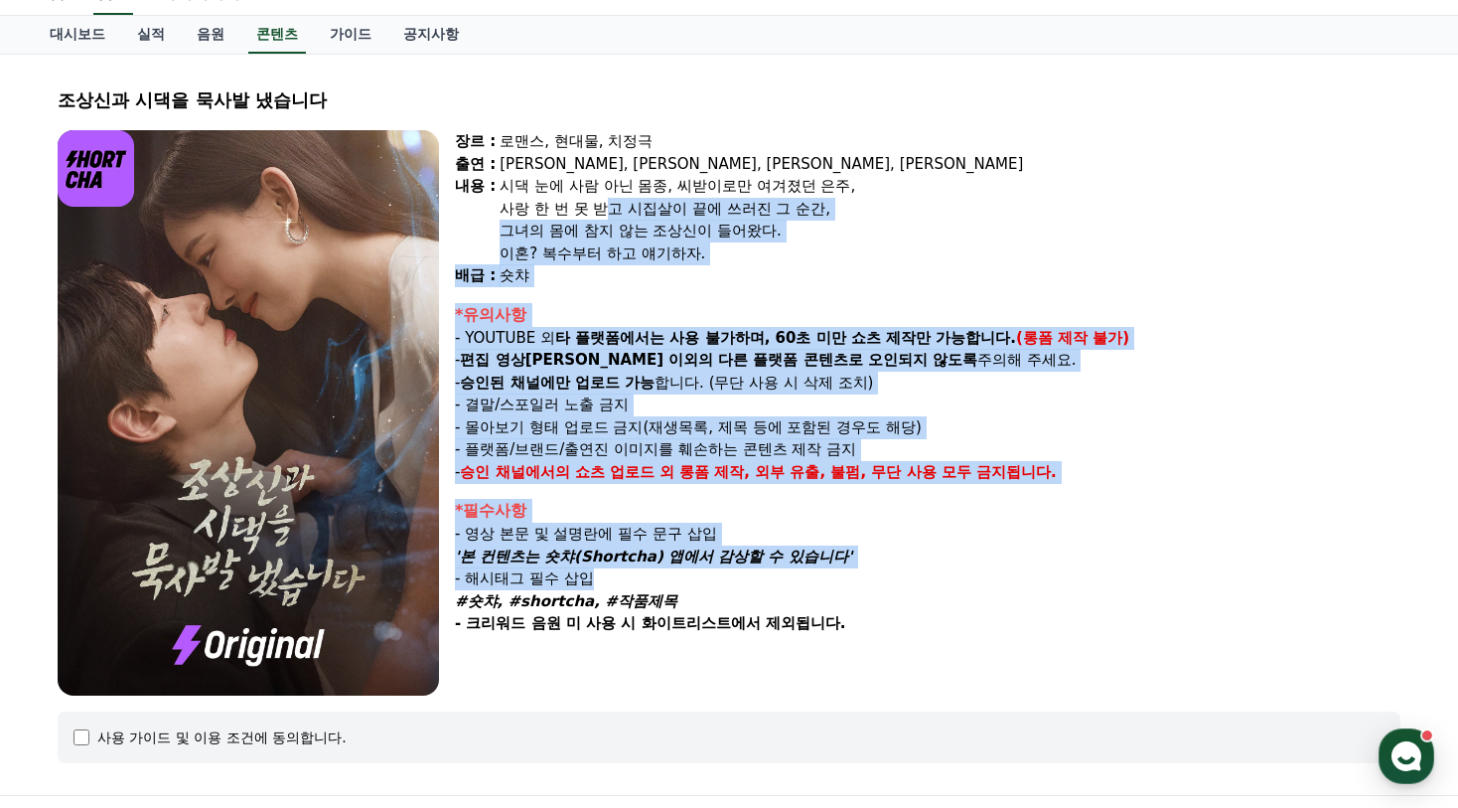
scroll to position [118, 0]
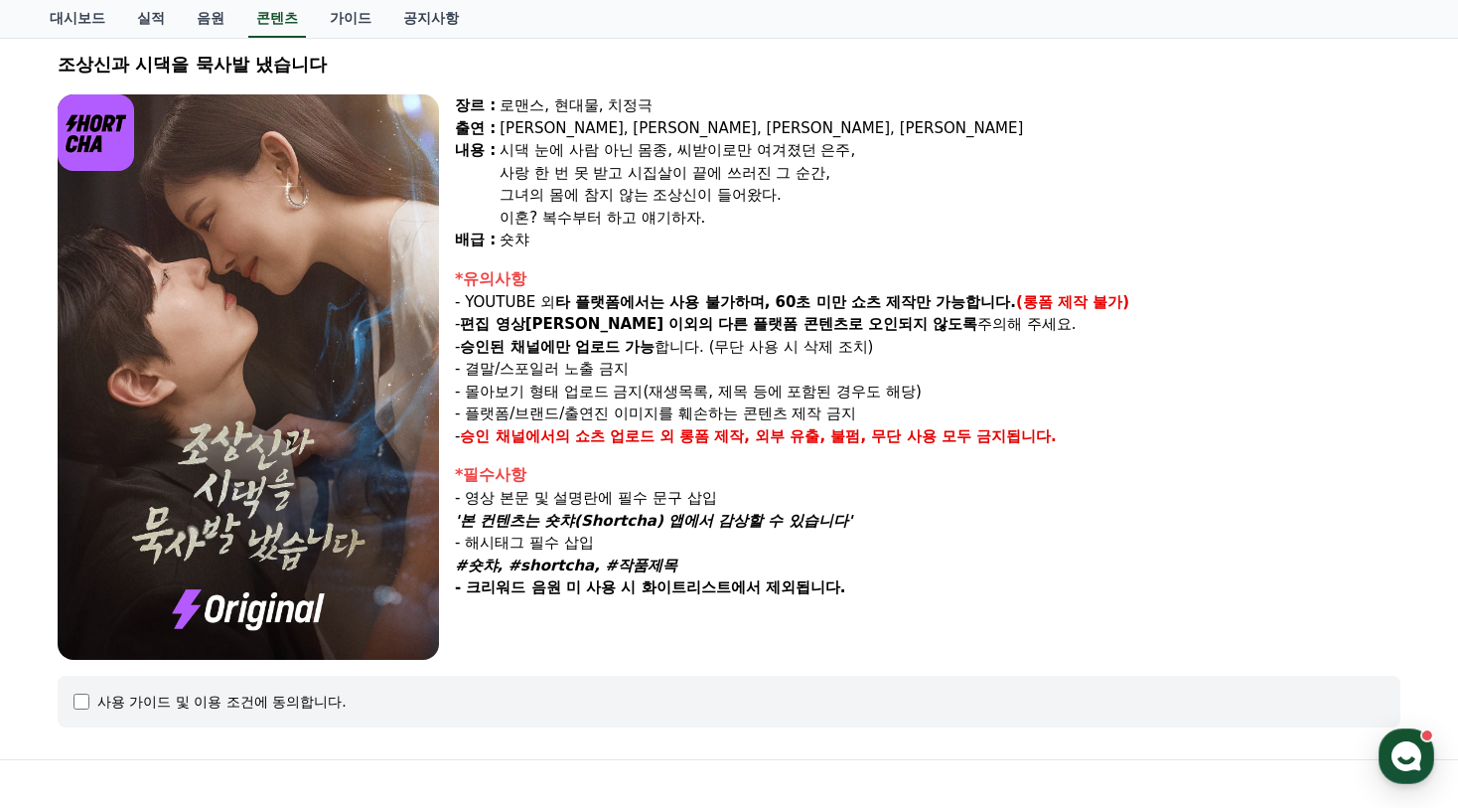
click at [68, 696] on div "사용 가이드 및 이용 조건에 동의합니다." at bounding box center [729, 701] width 1343 height 52
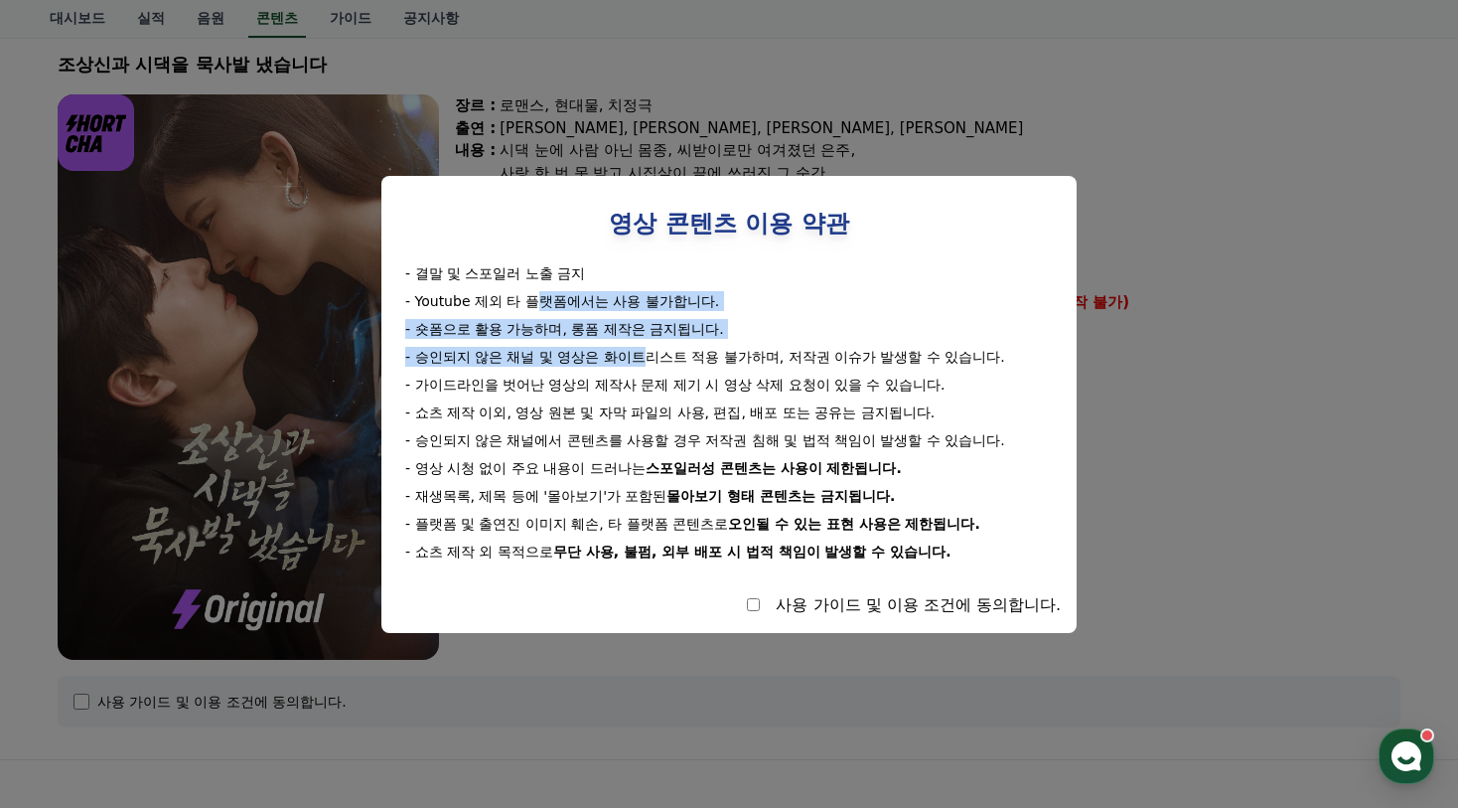
drag, startPoint x: 540, startPoint y: 288, endPoint x: 661, endPoint y: 363, distance: 141.4
click at [652, 354] on div "- 결말 및 스포일러 노출 금지 - Youtube 제외 타 플랫폼에서는 사용 불가합니다. - 숏폼으로 활용 가능하며, 롱폼 제작은 금지됩니다.…" at bounding box center [729, 412] width 664 height 298
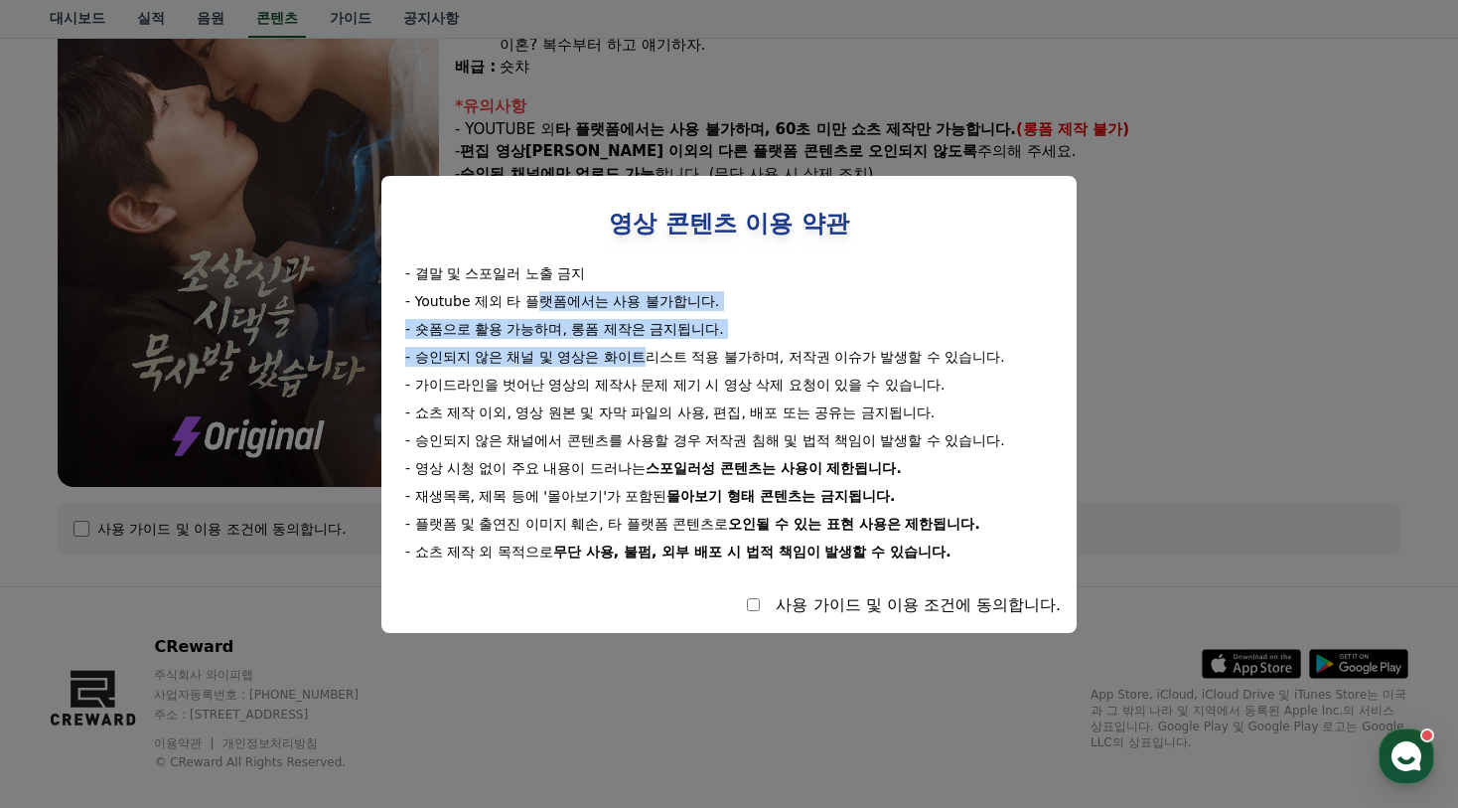
scroll to position [317, 0]
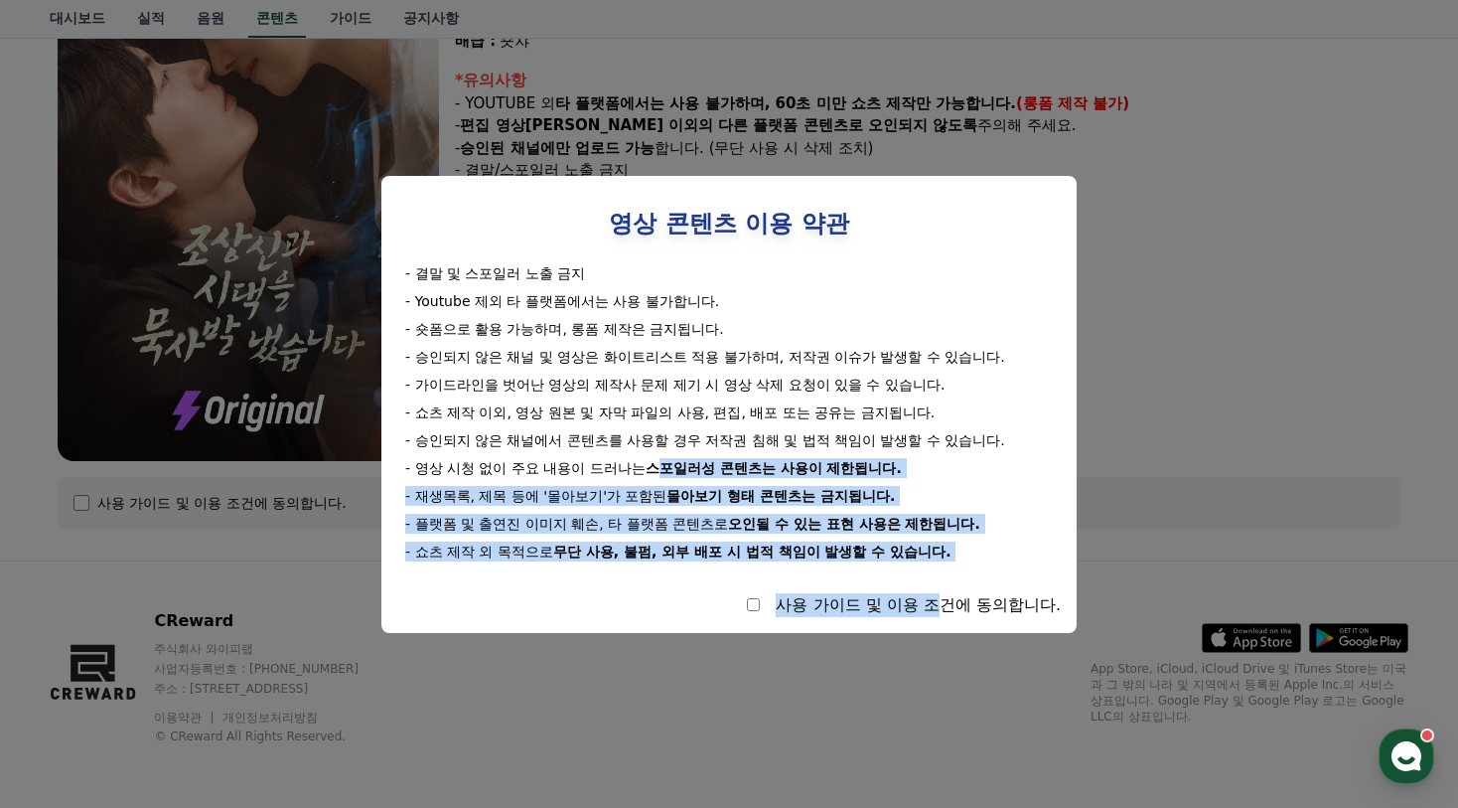
drag, startPoint x: 664, startPoint y: 450, endPoint x: 940, endPoint y: 573, distance: 302.4
click at [940, 573] on div "영상 콘텐츠 이용 약관 - 결말 및 스포일러 노출 금지 - Youtube 제외 타 플랫폼에서는 사용 불가합니다. - 숏폼으로 활용 가능하며, …" at bounding box center [729, 404] width 664 height 425
drag, startPoint x: 766, startPoint y: 595, endPoint x: 779, endPoint y: 599, distance: 13.5
click at [765, 595] on div "사용 가이드 및 이용 조건에 동의합니다." at bounding box center [729, 605] width 664 height 24
select select
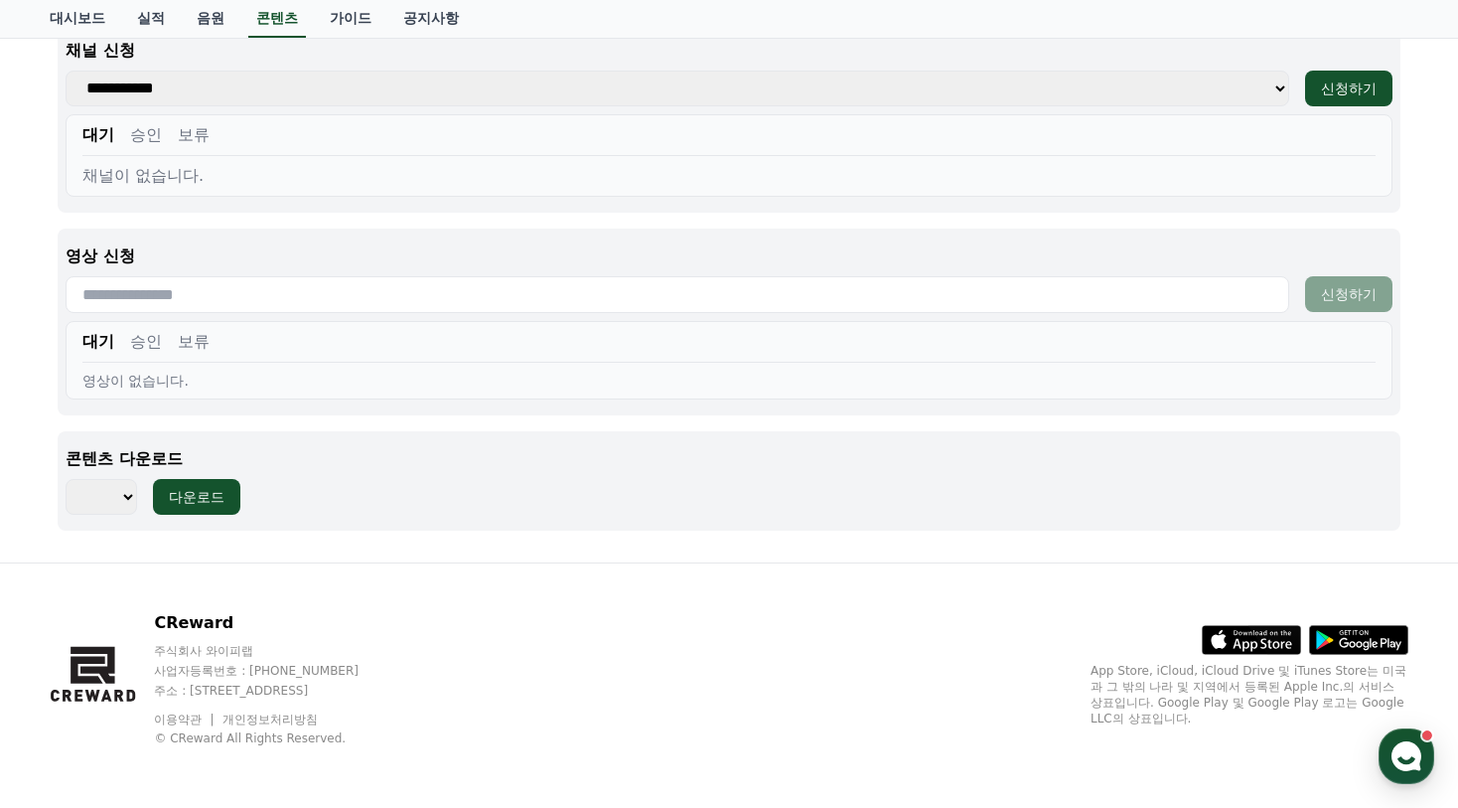
scroll to position [896, 0]
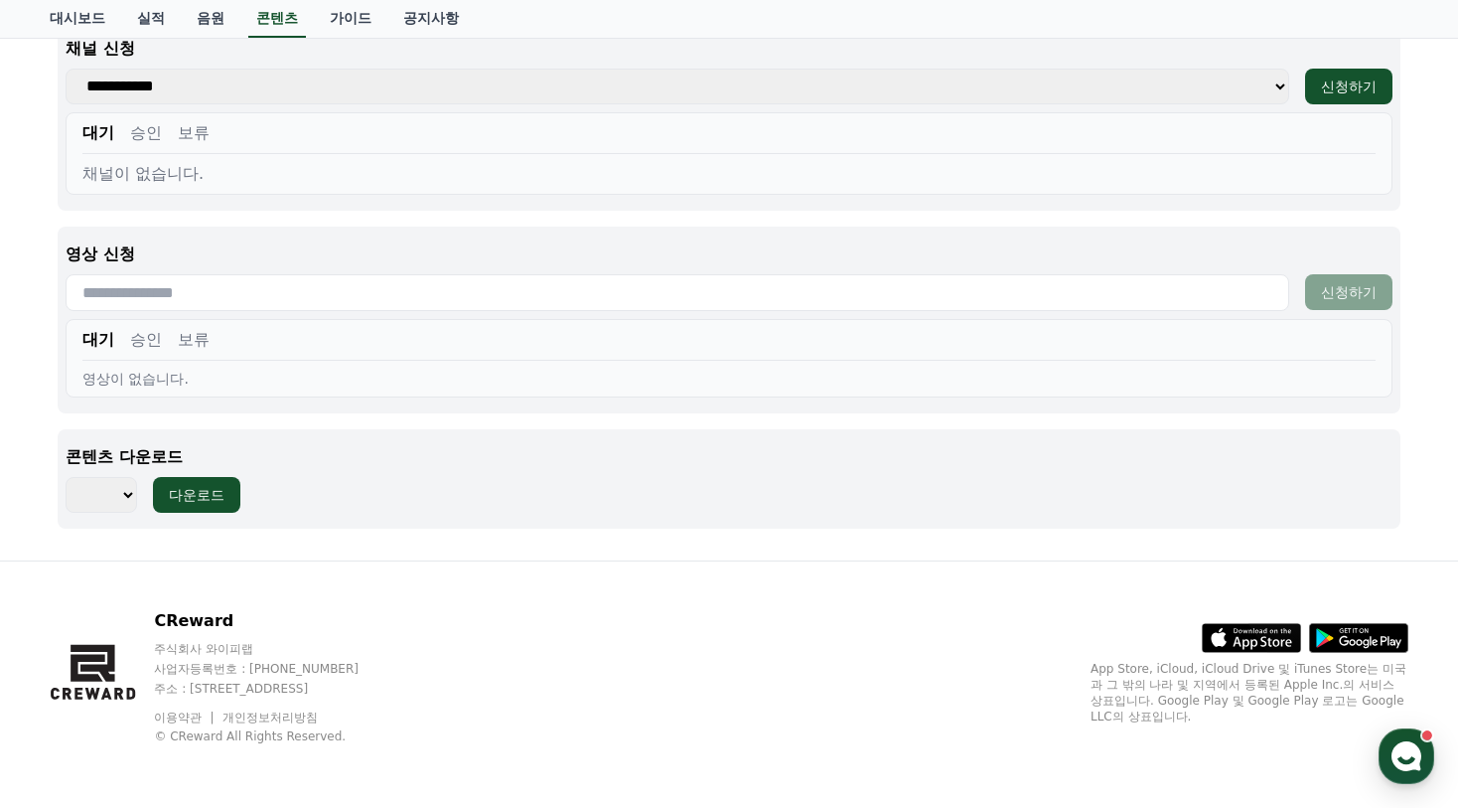
click at [110, 501] on select "*** *** *** *** *** *** *** *** *** *** *** *** *** *** *** *** *** *** *** ***…" at bounding box center [102, 495] width 72 height 36
click at [120, 503] on select "*** *** *** *** *** *** *** *** *** *** *** *** *** *** *** *** *** *** *** ***…" at bounding box center [102, 495] width 72 height 36
drag, startPoint x: 266, startPoint y: 651, endPoint x: 163, endPoint y: 655, distance: 103.4
click at [163, 655] on p "주식회사 와이피랩" at bounding box center [275, 649] width 242 height 16
copy p "주식회사 와이피랩"
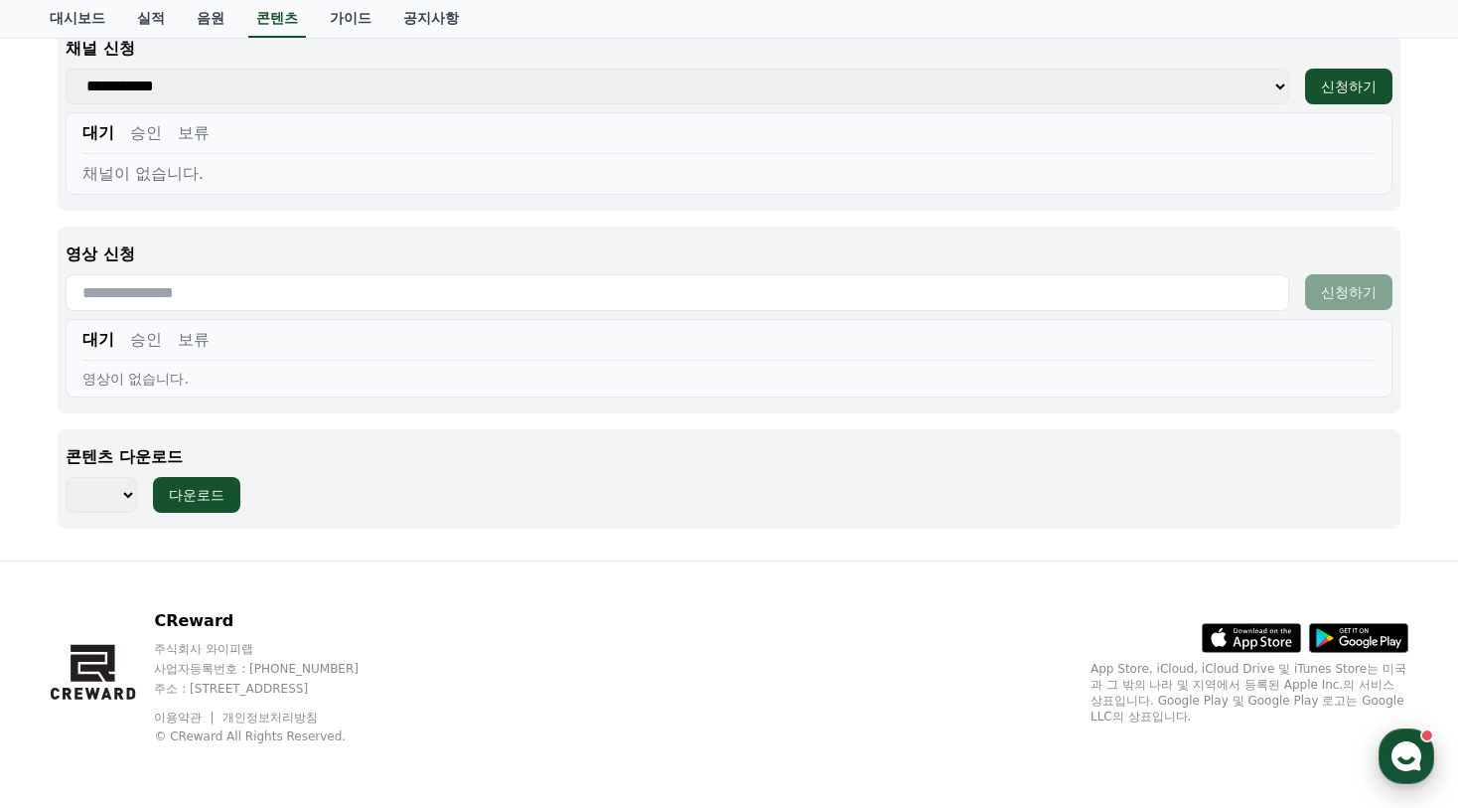
click at [1406, 760] on icon "button" at bounding box center [1407, 756] width 36 height 36
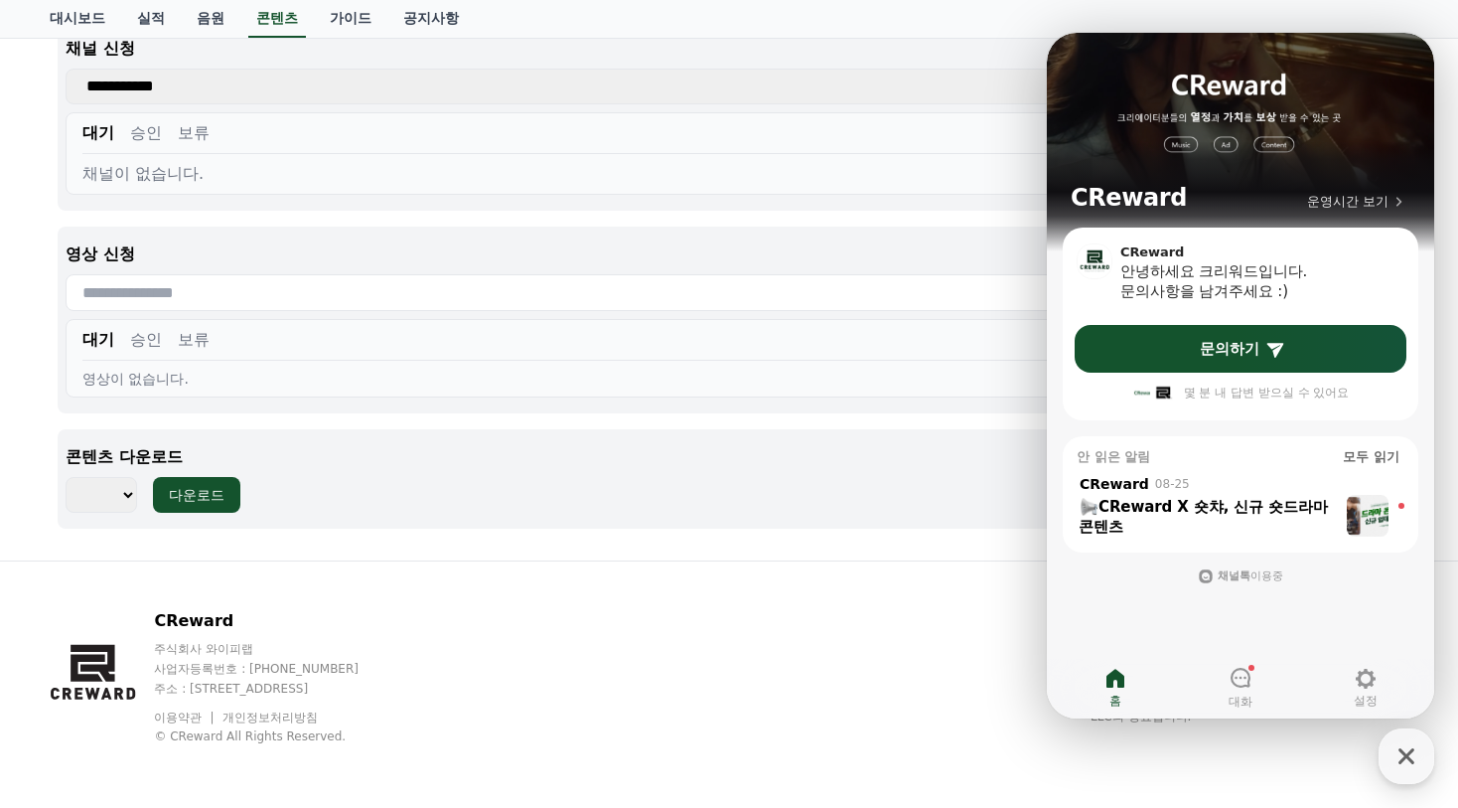
click at [839, 644] on div "CReward 주식회사 와이피랩 사업자등록번호 : 655-81-03655 주소 : 경기도 김포시 양촌읍 양곡로 495, 3층 305-비이16호…" at bounding box center [729, 684] width 1391 height 246
click at [525, 611] on div "CReward 주식회사 와이피랩 사업자등록번호 : 655-81-03655 주소 : 경기도 김포시 양촌읍 양곡로 495, 3층 305-비이16호…" at bounding box center [729, 684] width 1391 height 246
drag, startPoint x: 291, startPoint y: 644, endPoint x: 156, endPoint y: 647, distance: 135.1
click at [156, 647] on div "CReward 주식회사 와이피랩 사업자등록번호 : 655-81-03655 주소 : 경기도 김포시 양촌읍 양곡로 495, 3층 305-비이16호…" at bounding box center [224, 676] width 348 height 135
copy p "주식회사 와이피랩"
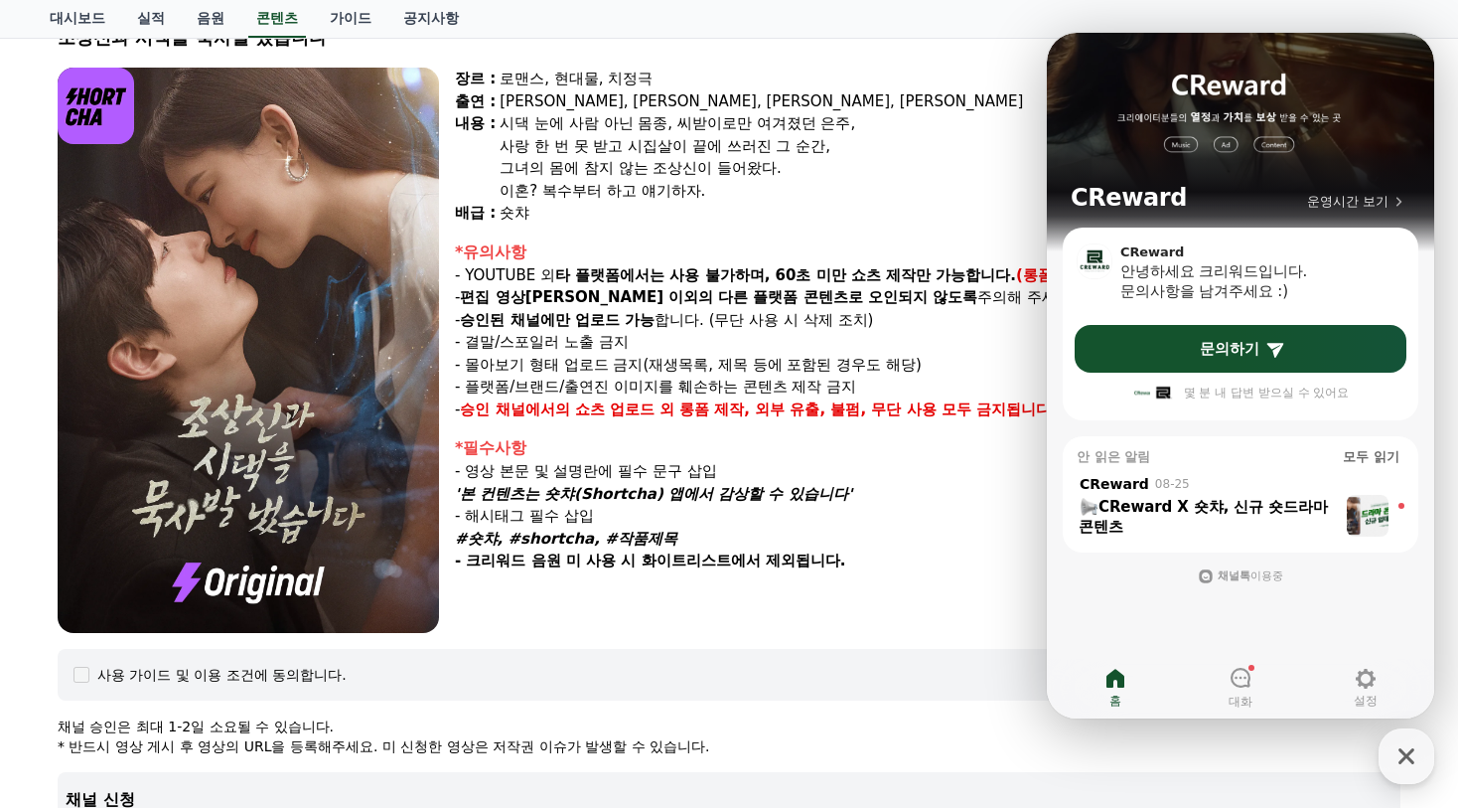
scroll to position [101, 0]
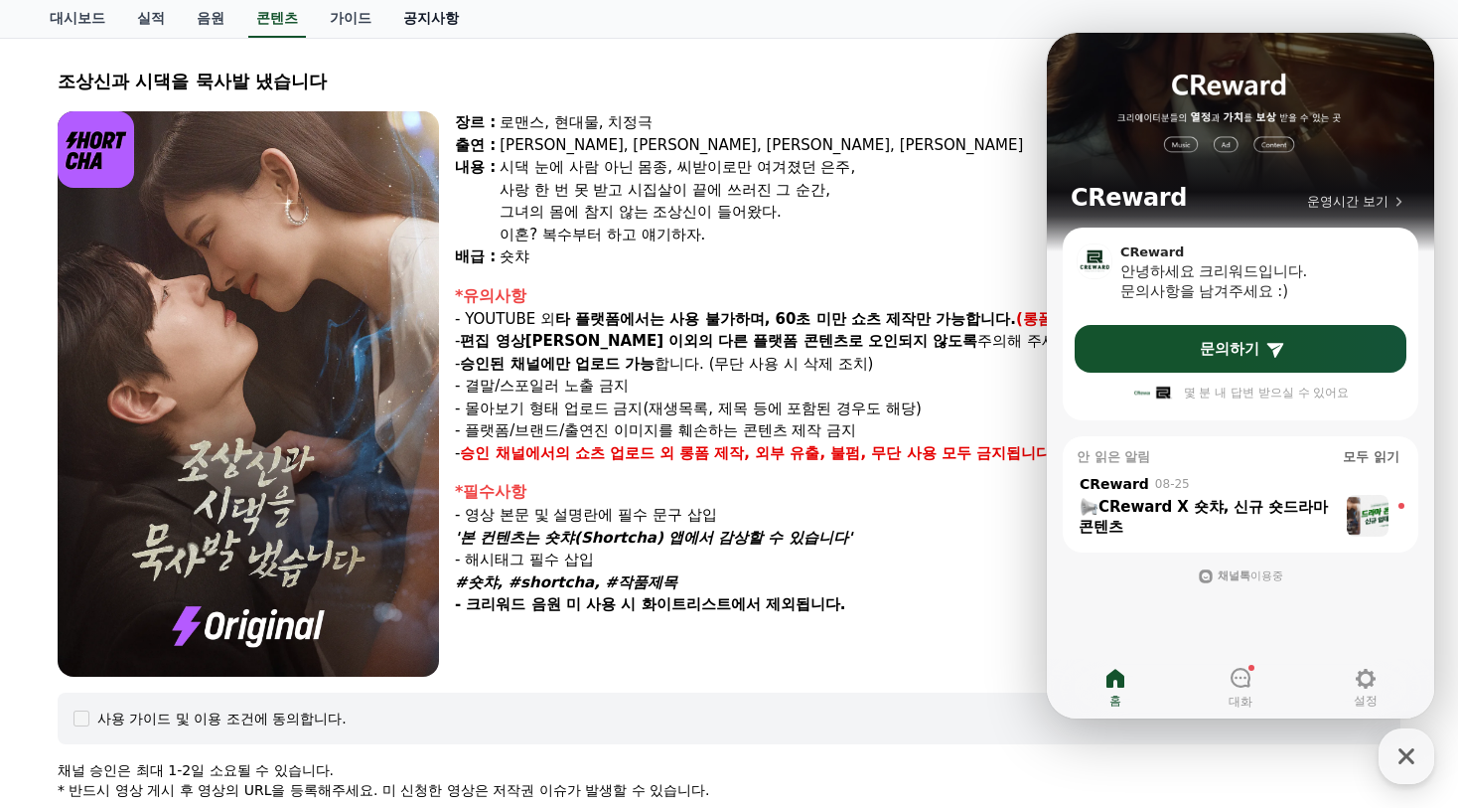
click at [450, 31] on link "공지사항" at bounding box center [430, 19] width 87 height 38
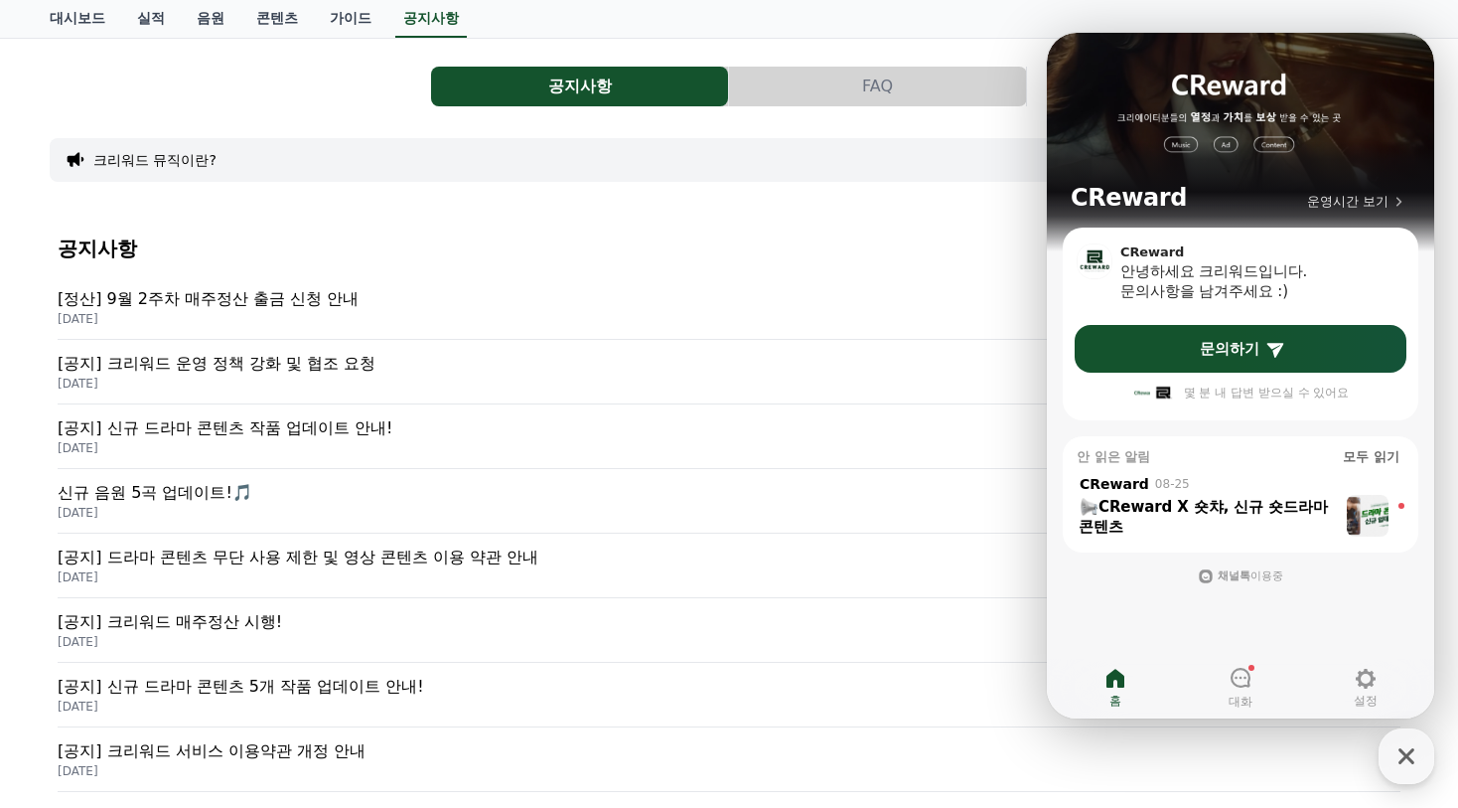
scroll to position [199, 0]
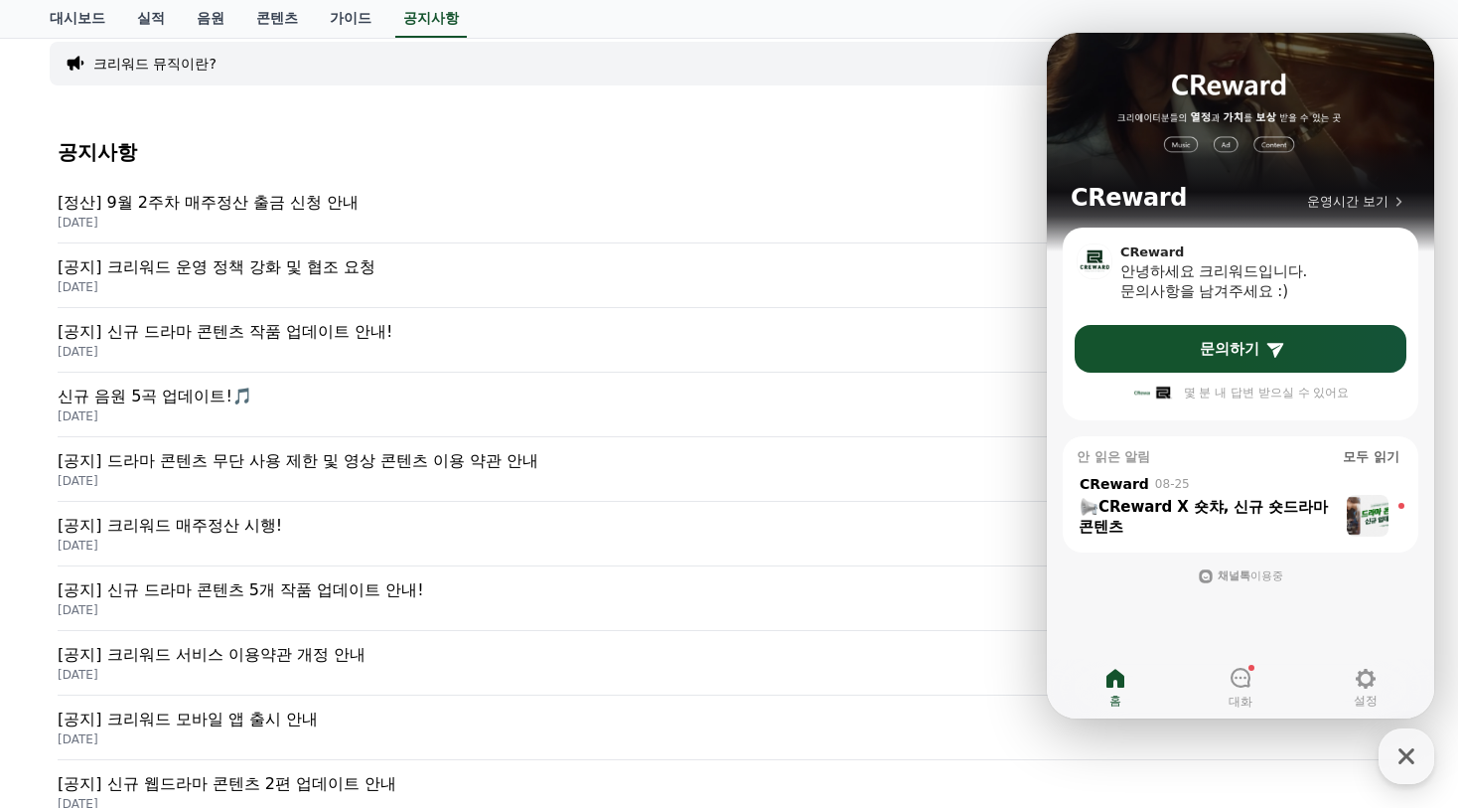
click at [435, 330] on p "[공지] 신규 드라마 콘텐츠 작품 업데이트 안내!" at bounding box center [729, 332] width 1343 height 24
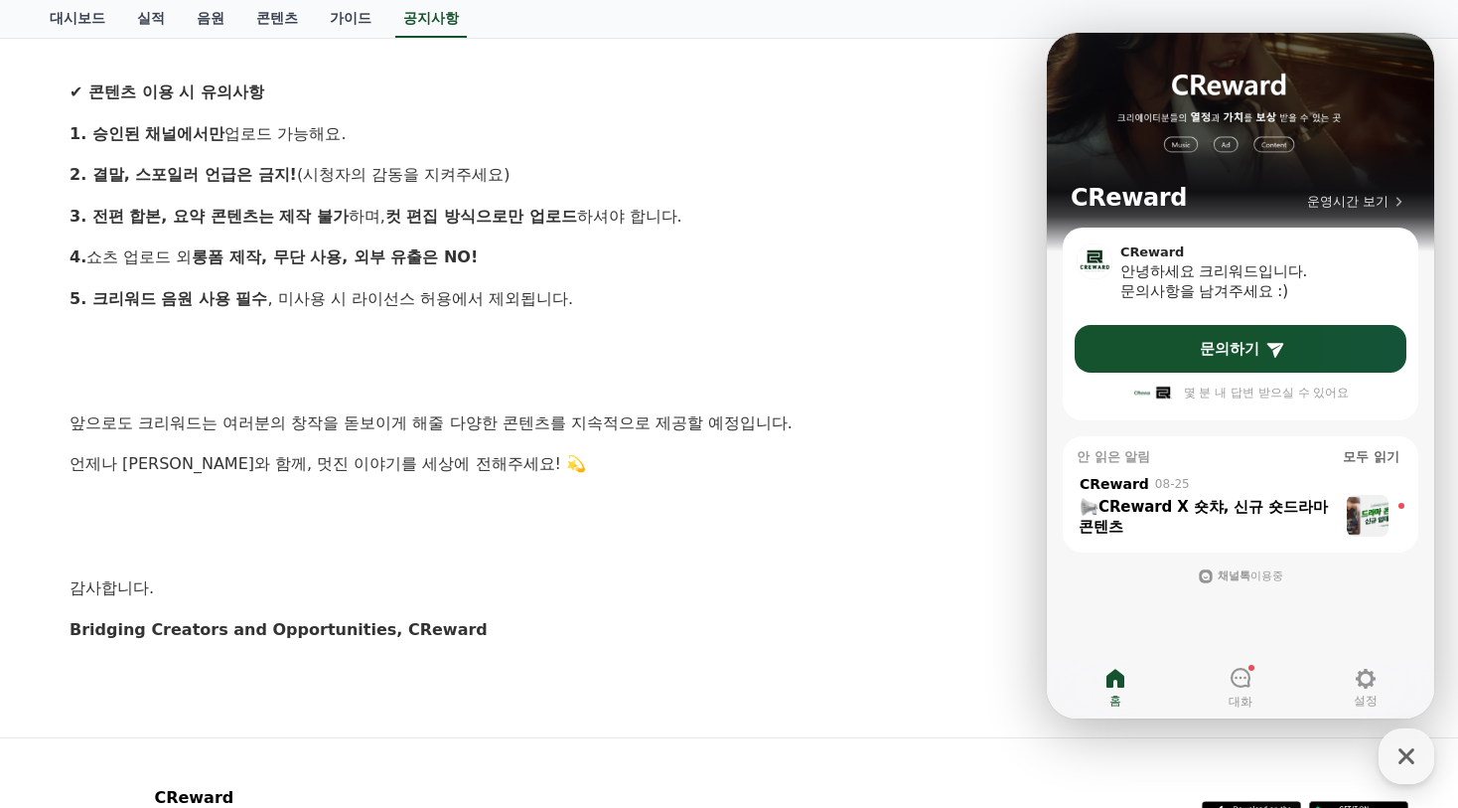
scroll to position [1785, 0]
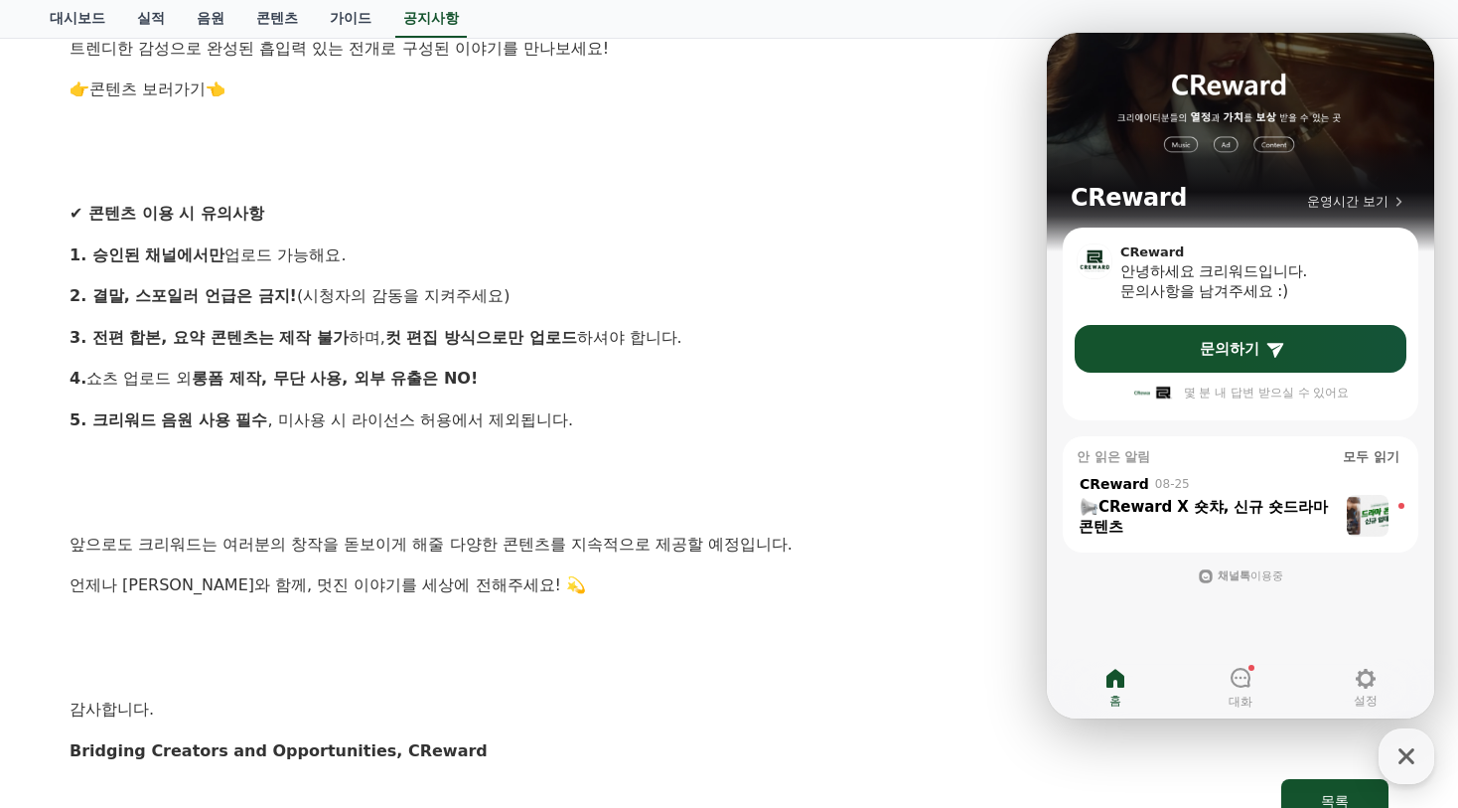
click at [953, 505] on p at bounding box center [729, 503] width 1319 height 26
click at [1416, 760] on icon "button" at bounding box center [1407, 756] width 36 height 36
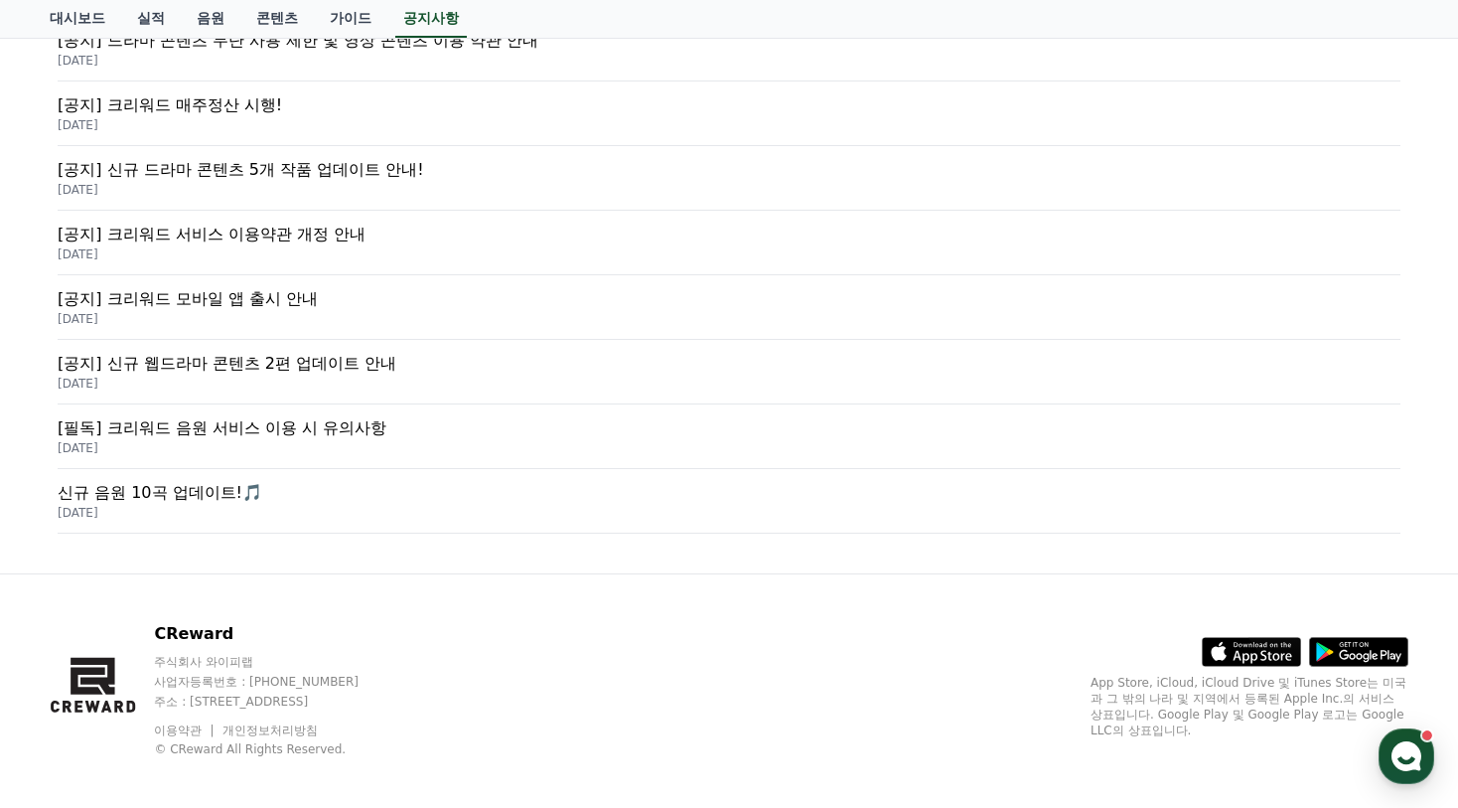
scroll to position [632, 0]
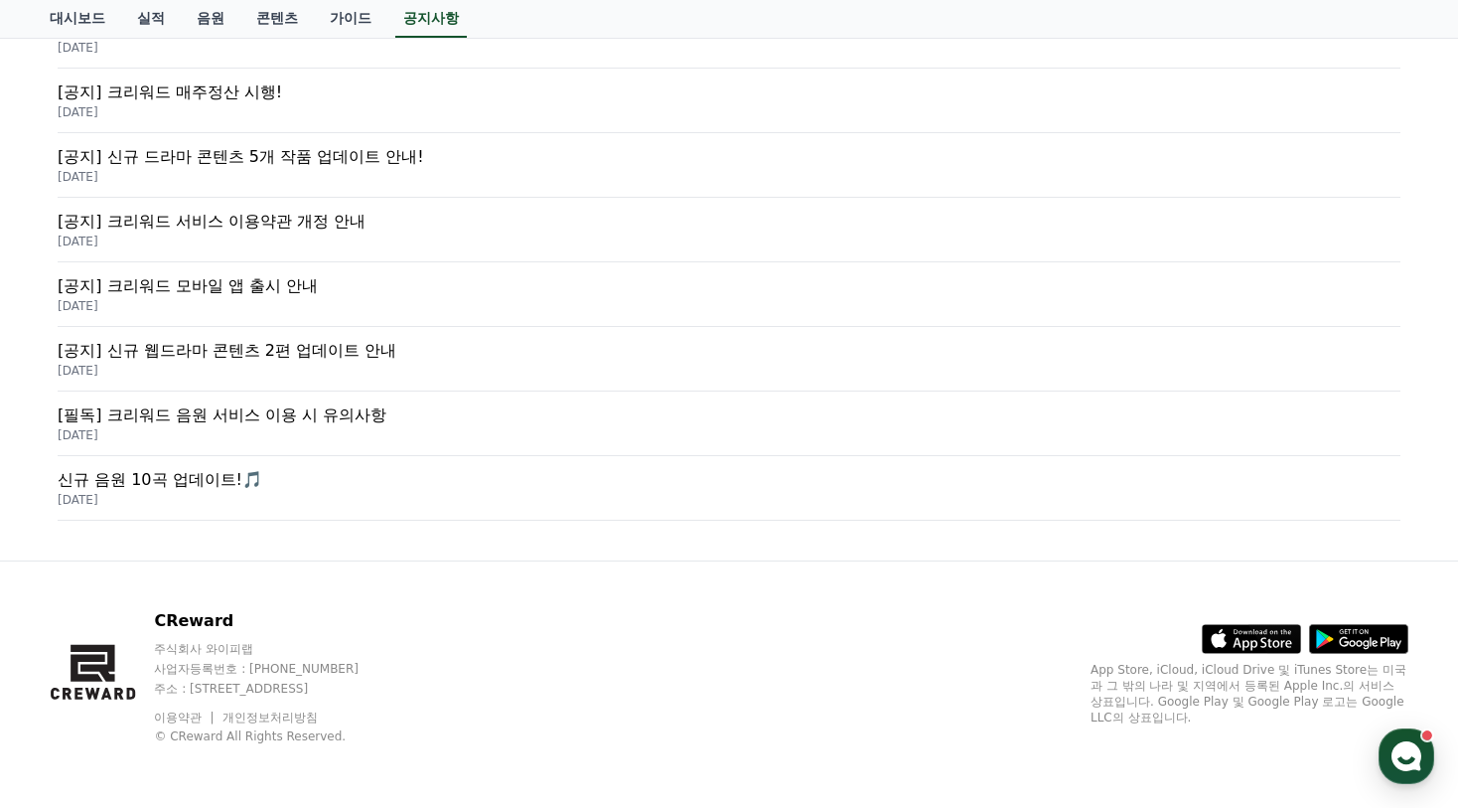
click at [297, 417] on p "[필독] 크리워드 음원 서비스 이용 시 유의사항" at bounding box center [729, 415] width 1343 height 24
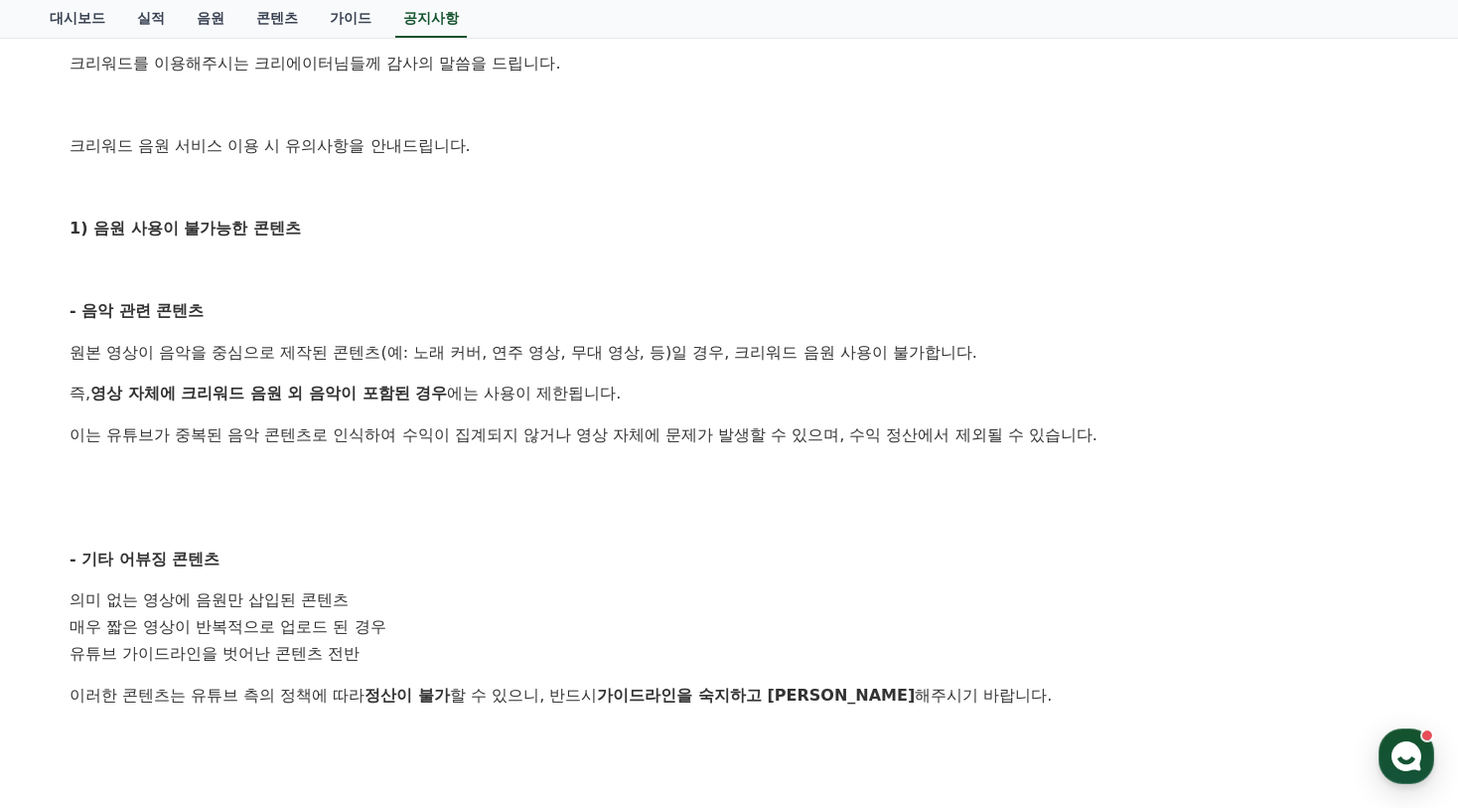
scroll to position [397, 0]
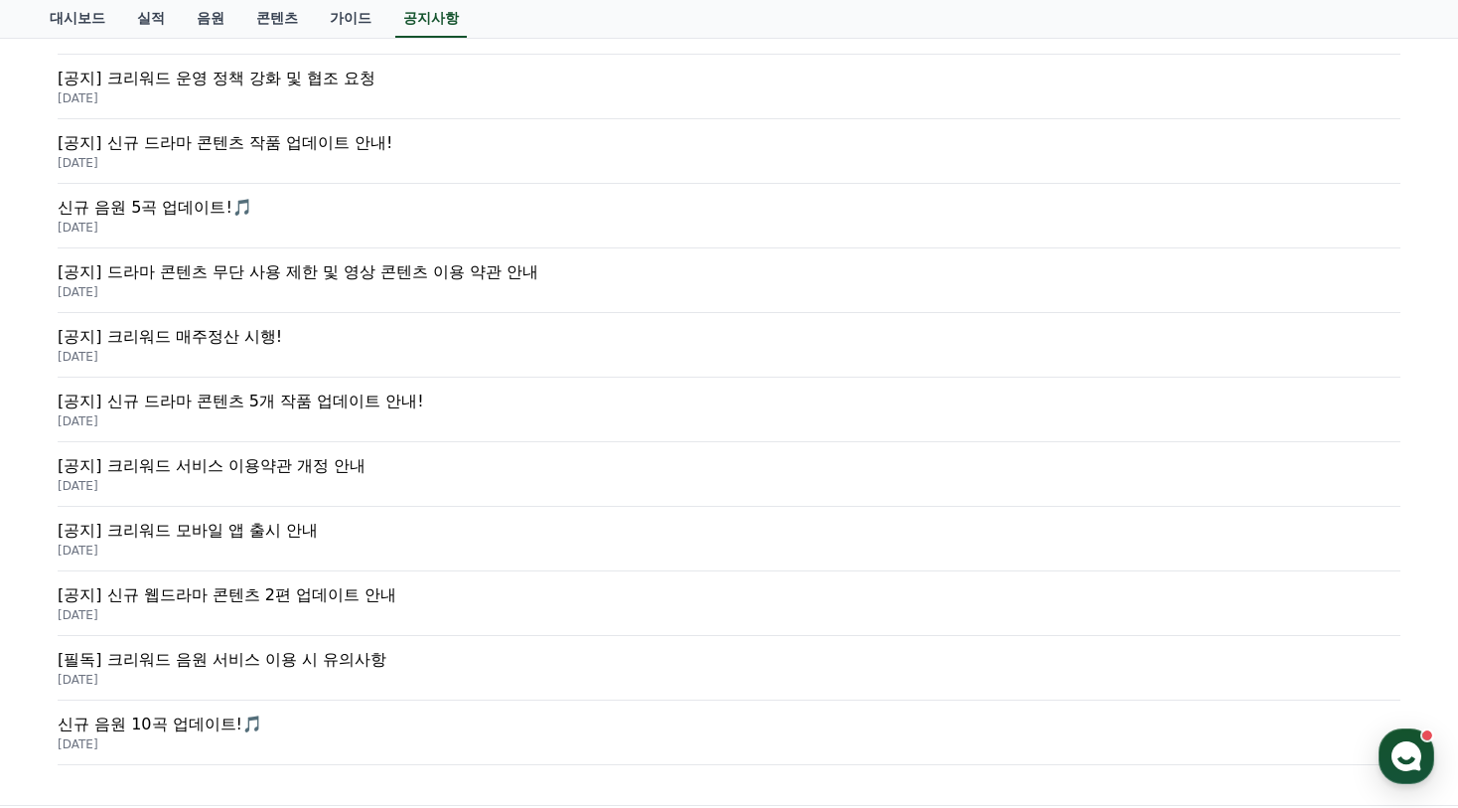
scroll to position [135, 0]
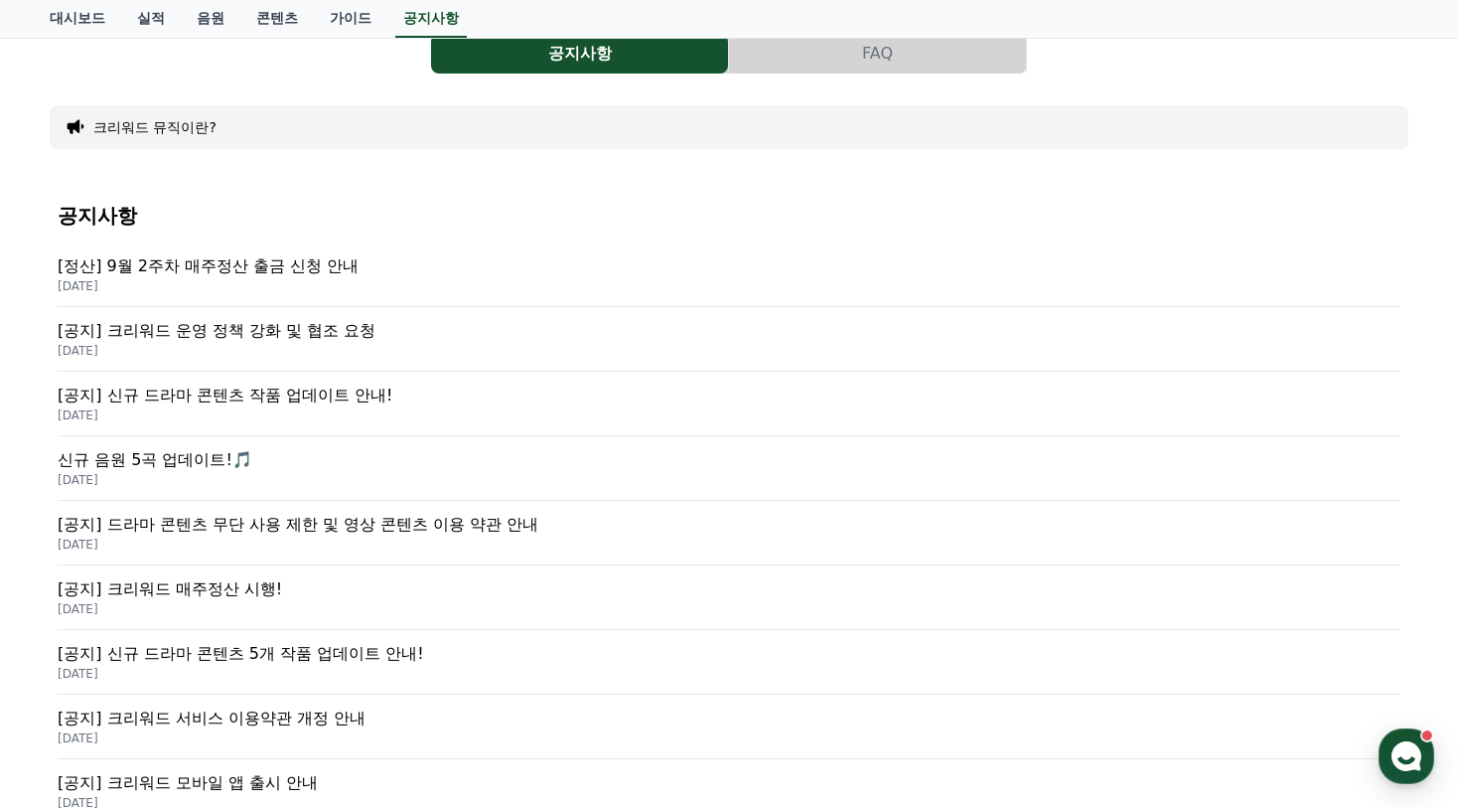
click at [300, 337] on p "[공지] 크리워드 운영 정책 강화 및 협조 요청" at bounding box center [729, 331] width 1343 height 24
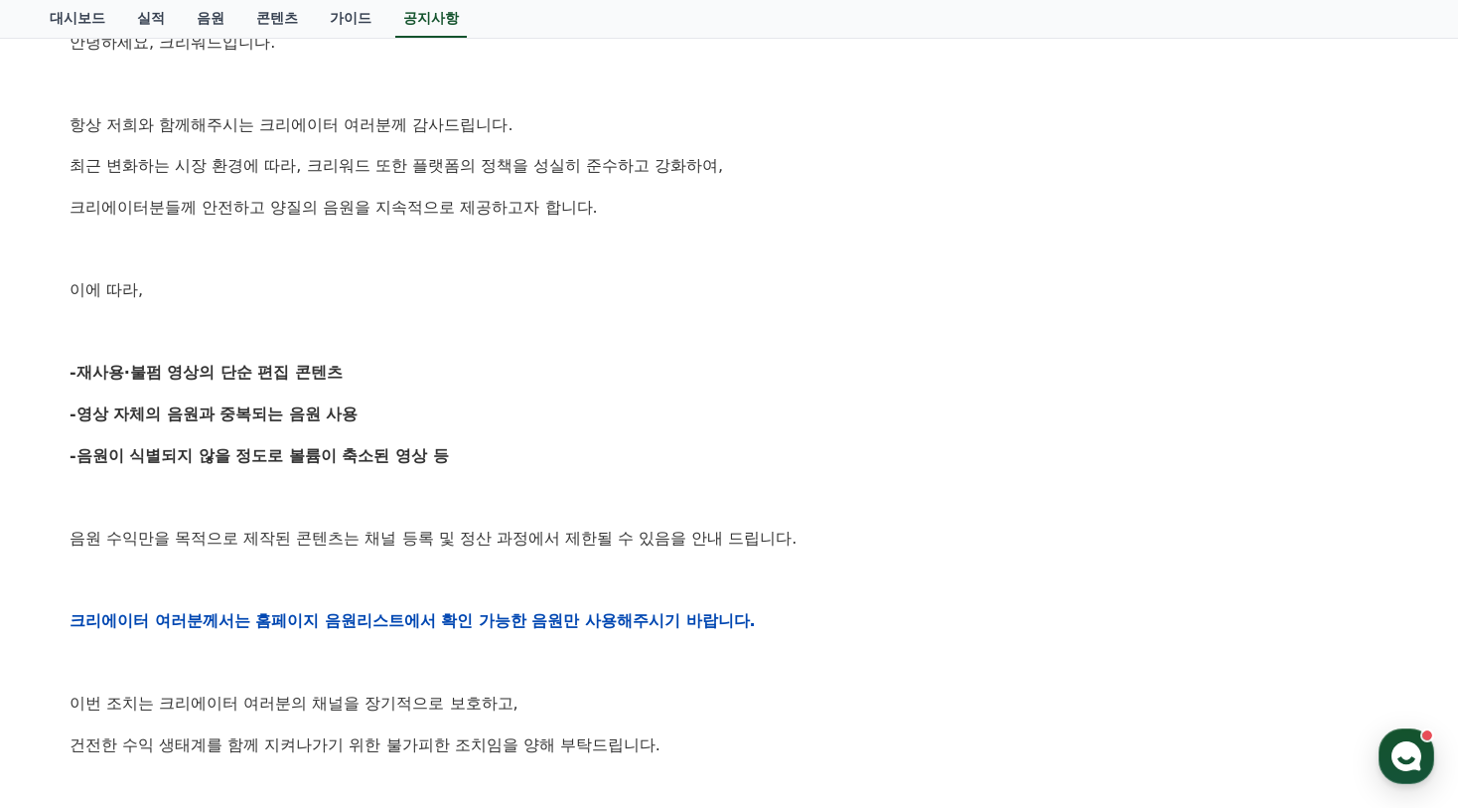
scroll to position [397, 0]
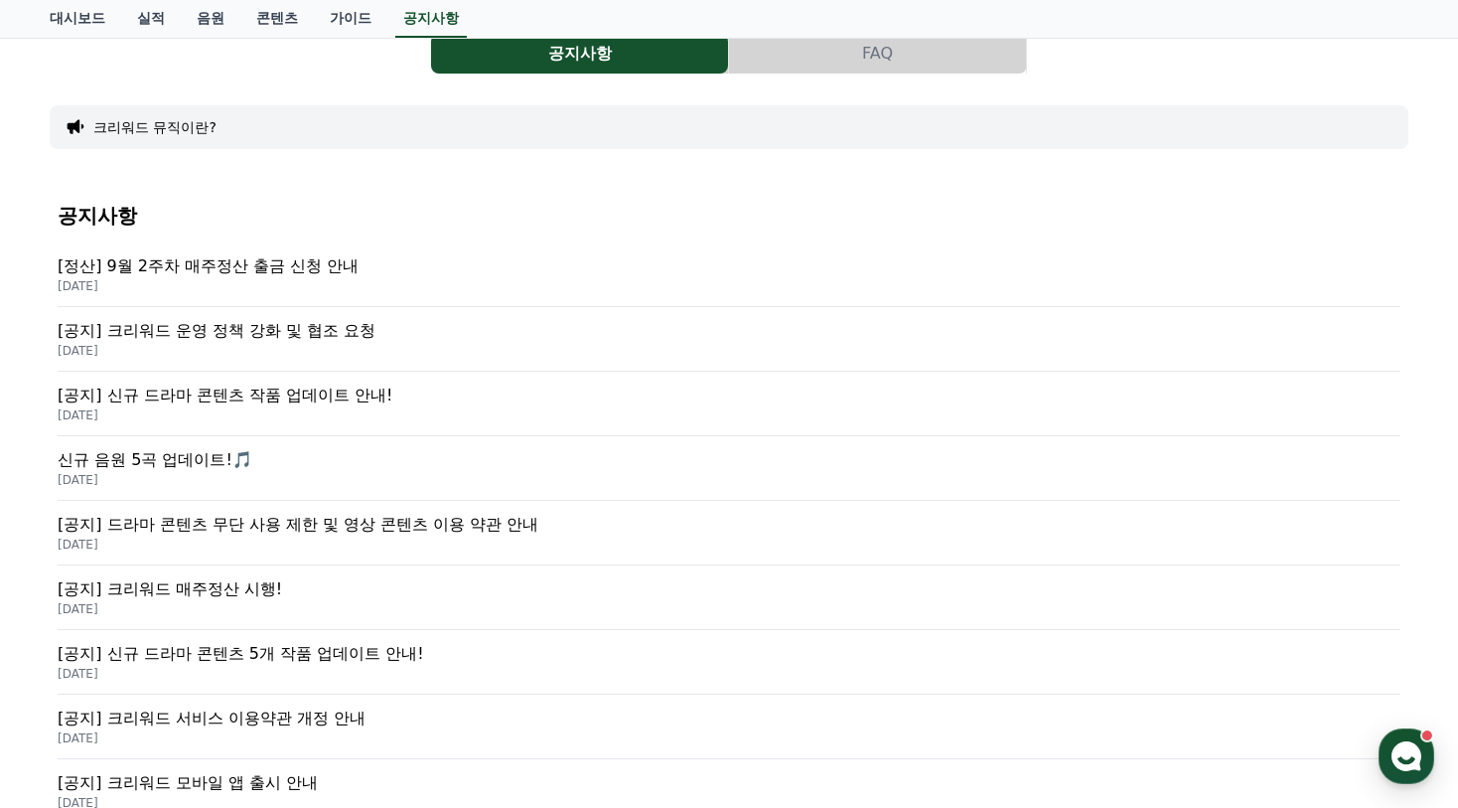
click at [337, 336] on p "[공지] 크리워드 운영 정책 강화 및 협조 요청" at bounding box center [729, 331] width 1343 height 24
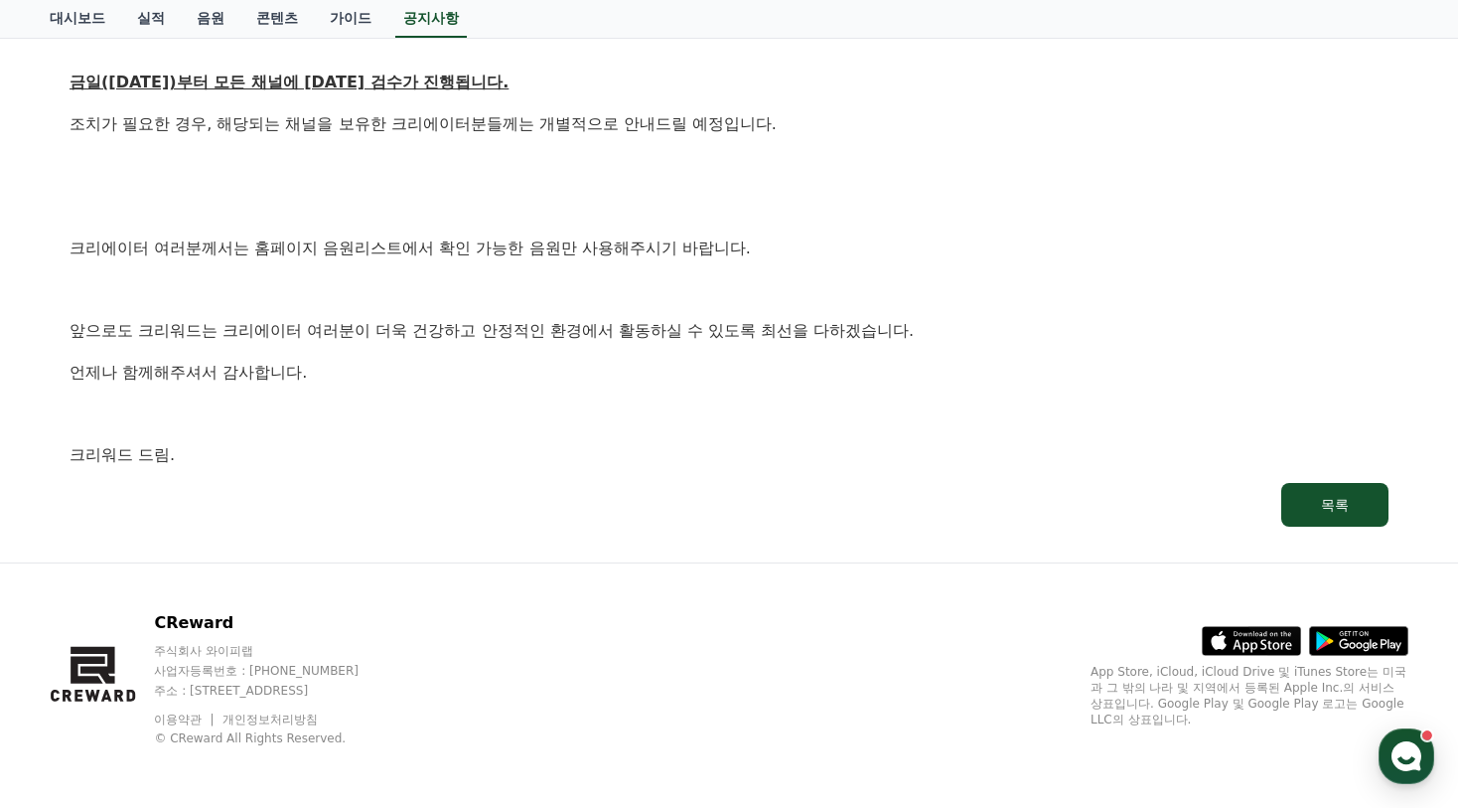
scroll to position [1184, 0]
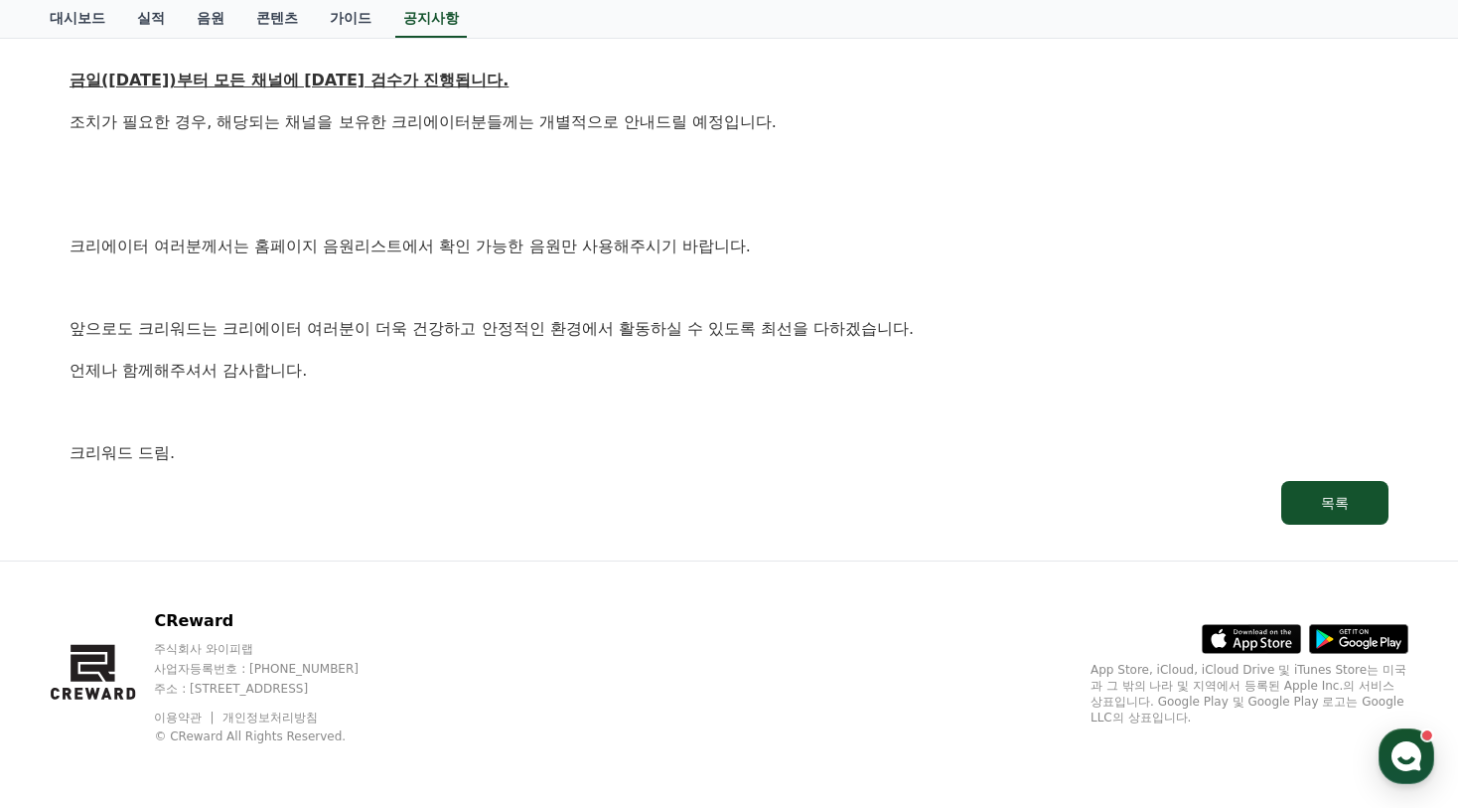
drag, startPoint x: 481, startPoint y: 688, endPoint x: 311, endPoint y: 684, distance: 169.9
click at [311, 684] on p "주소 : [STREET_ADDRESS]" at bounding box center [275, 688] width 242 height 16
drag, startPoint x: 194, startPoint y: 685, endPoint x: 370, endPoint y: 678, distance: 176.9
click at [370, 678] on div "주식회사 와이피랩 사업자등록번호 : 655-81-03655 주소 : 경기도 김포시 양촌읍 양곡로 495, 3층 305-비이16호" at bounding box center [275, 669] width 242 height 56
drag, startPoint x: 373, startPoint y: 691, endPoint x: 196, endPoint y: 689, distance: 177.8
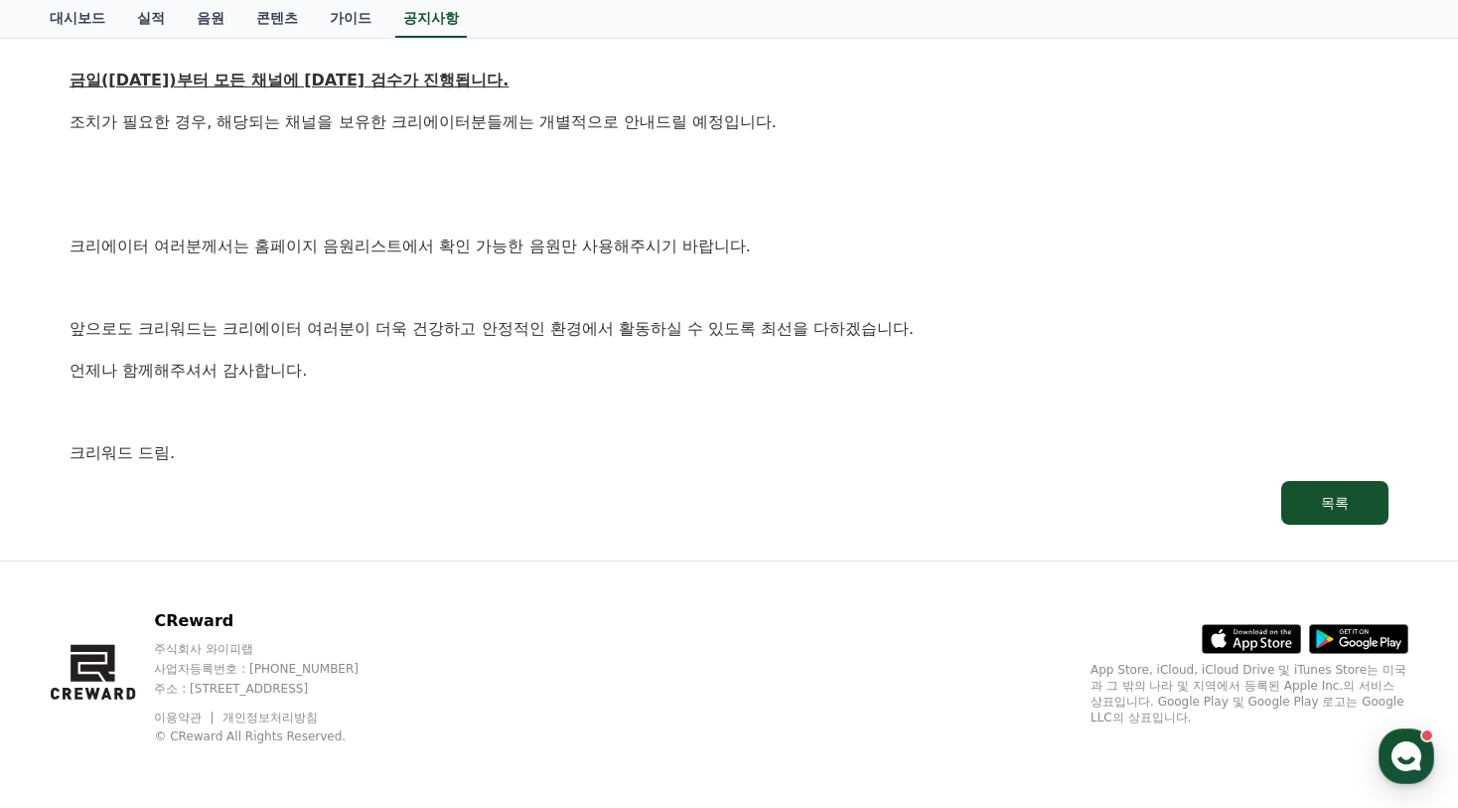
click at [196, 689] on p "주소 : [STREET_ADDRESS]" at bounding box center [275, 688] width 242 height 16
copy p "경기도 김포시 양촌읍 양곡로 495"
